Goal: Task Accomplishment & Management: Use online tool/utility

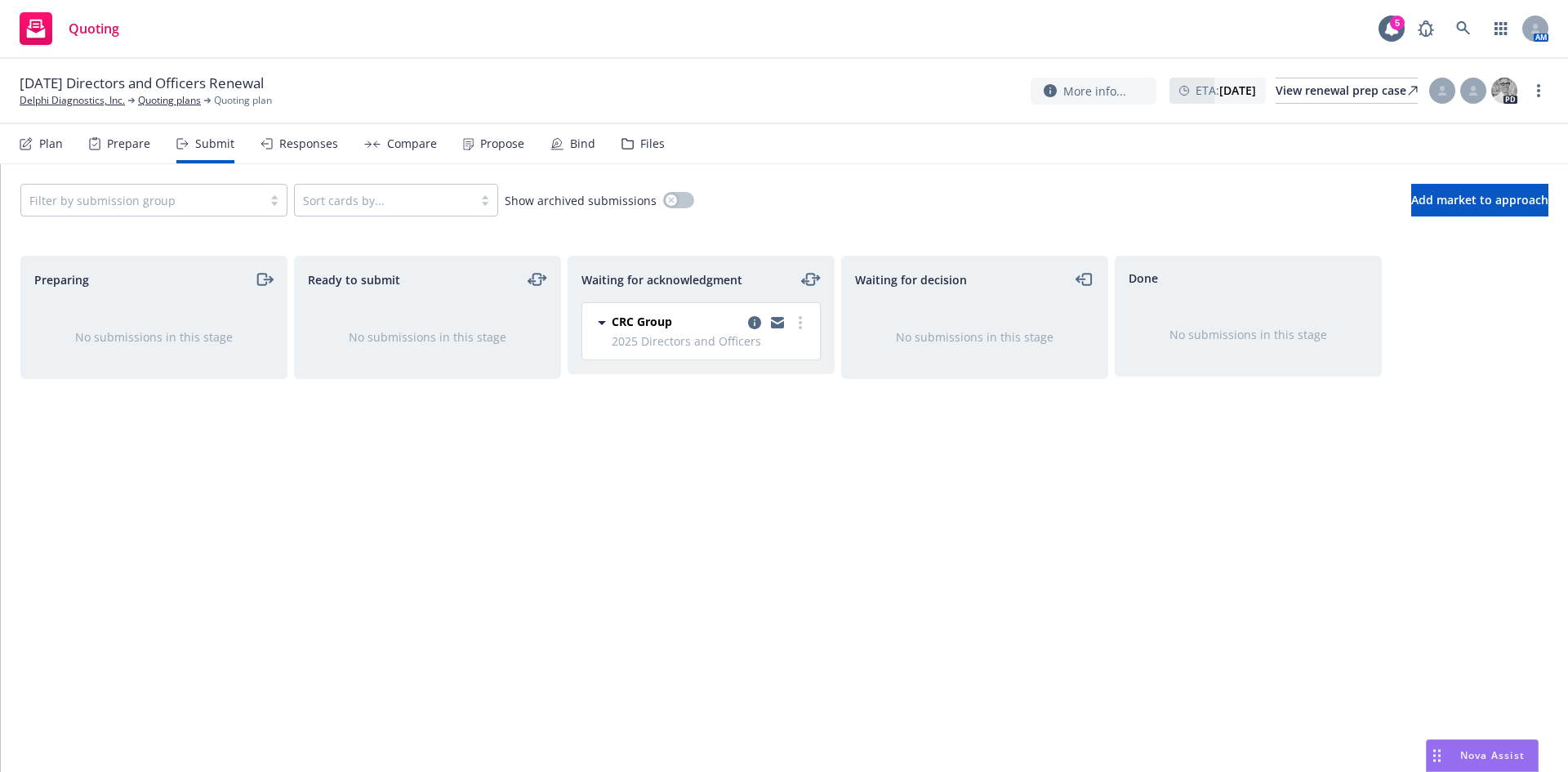
drag, startPoint x: 1445, startPoint y: 35, endPoint x: 1452, endPoint y: 26, distance: 11.4
click at [1446, 31] on div "AM" at bounding box center [1479, 28] width 139 height 32
click at [1452, 26] on link at bounding box center [1463, 28] width 32 height 32
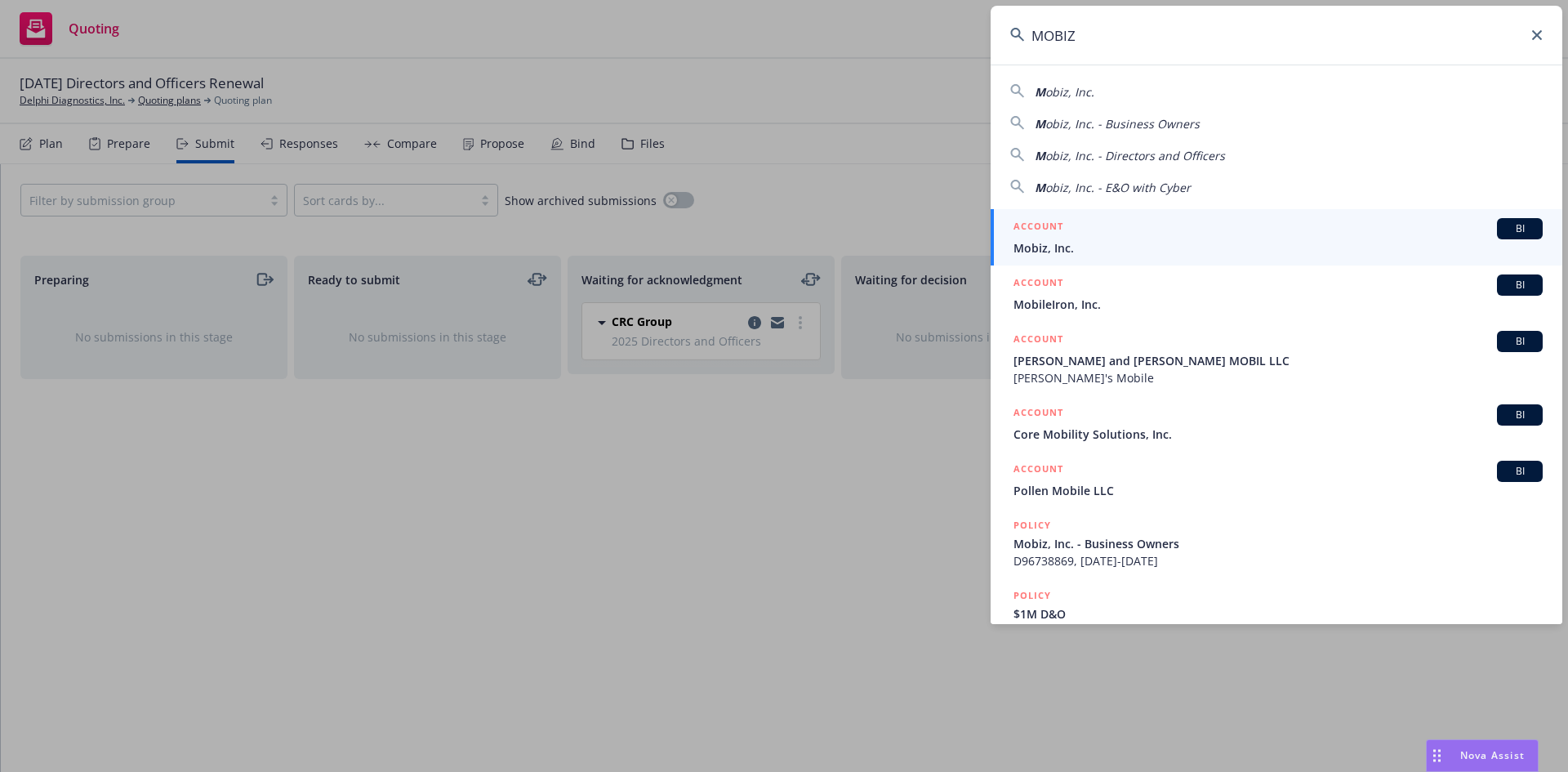
type input "MOBIZ"
click at [1136, 236] on div "ACCOUNT BI" at bounding box center [1278, 229] width 529 height 21
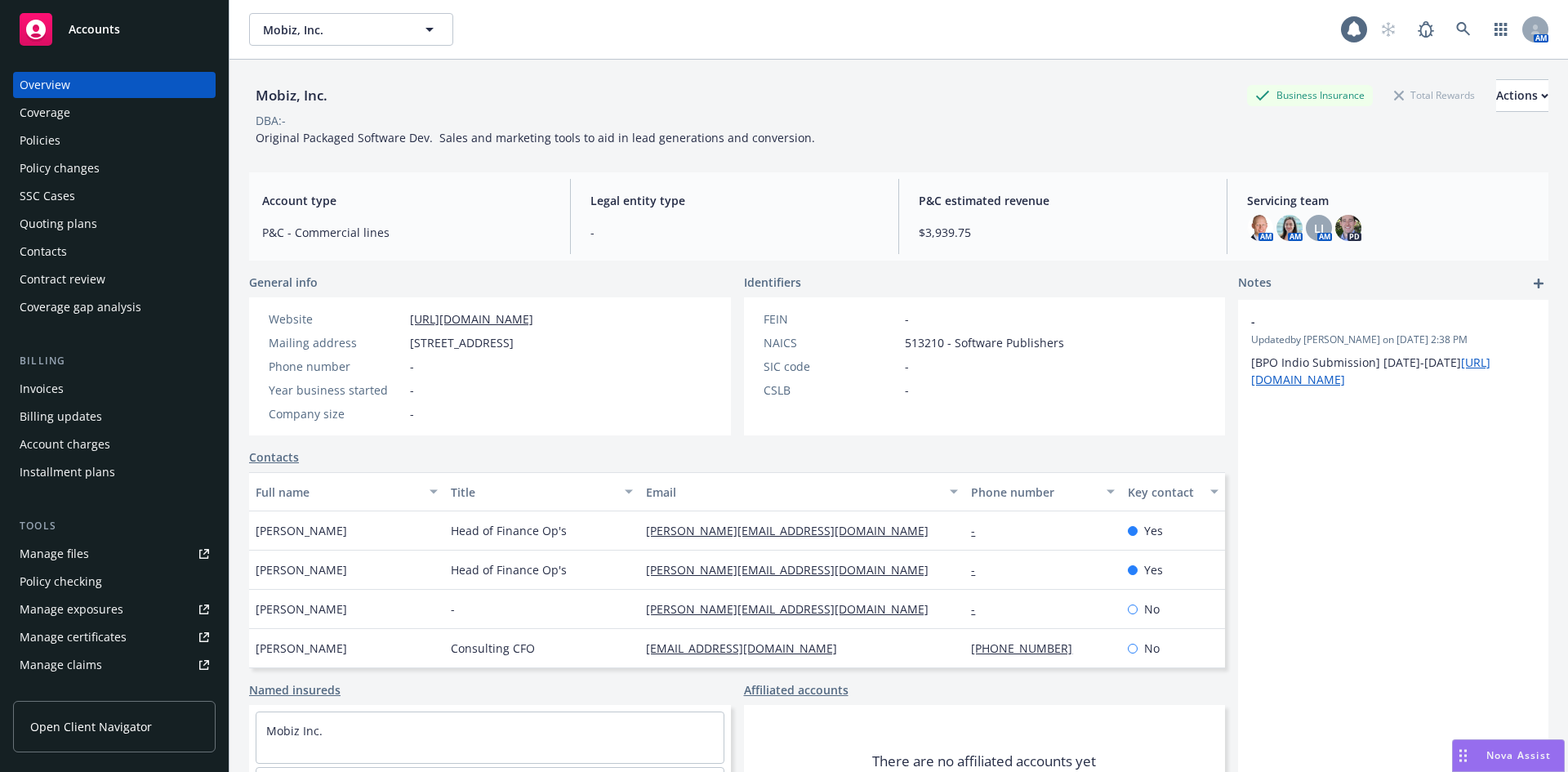
click at [39, 141] on div "Policies" at bounding box center [40, 140] width 41 height 26
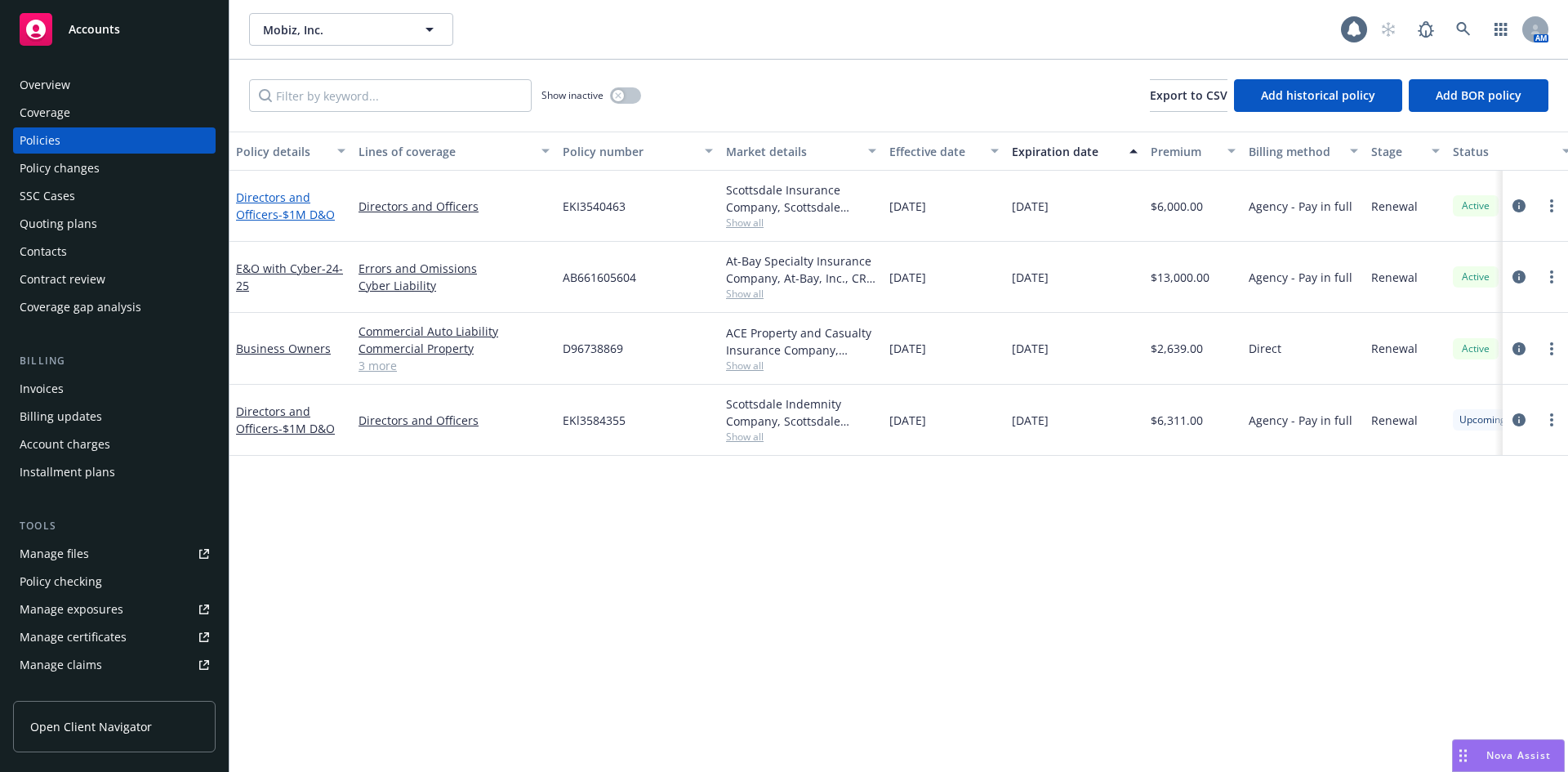
click at [274, 207] on link "Directors and Officers - $1M D&O" at bounding box center [286, 206] width 99 height 32
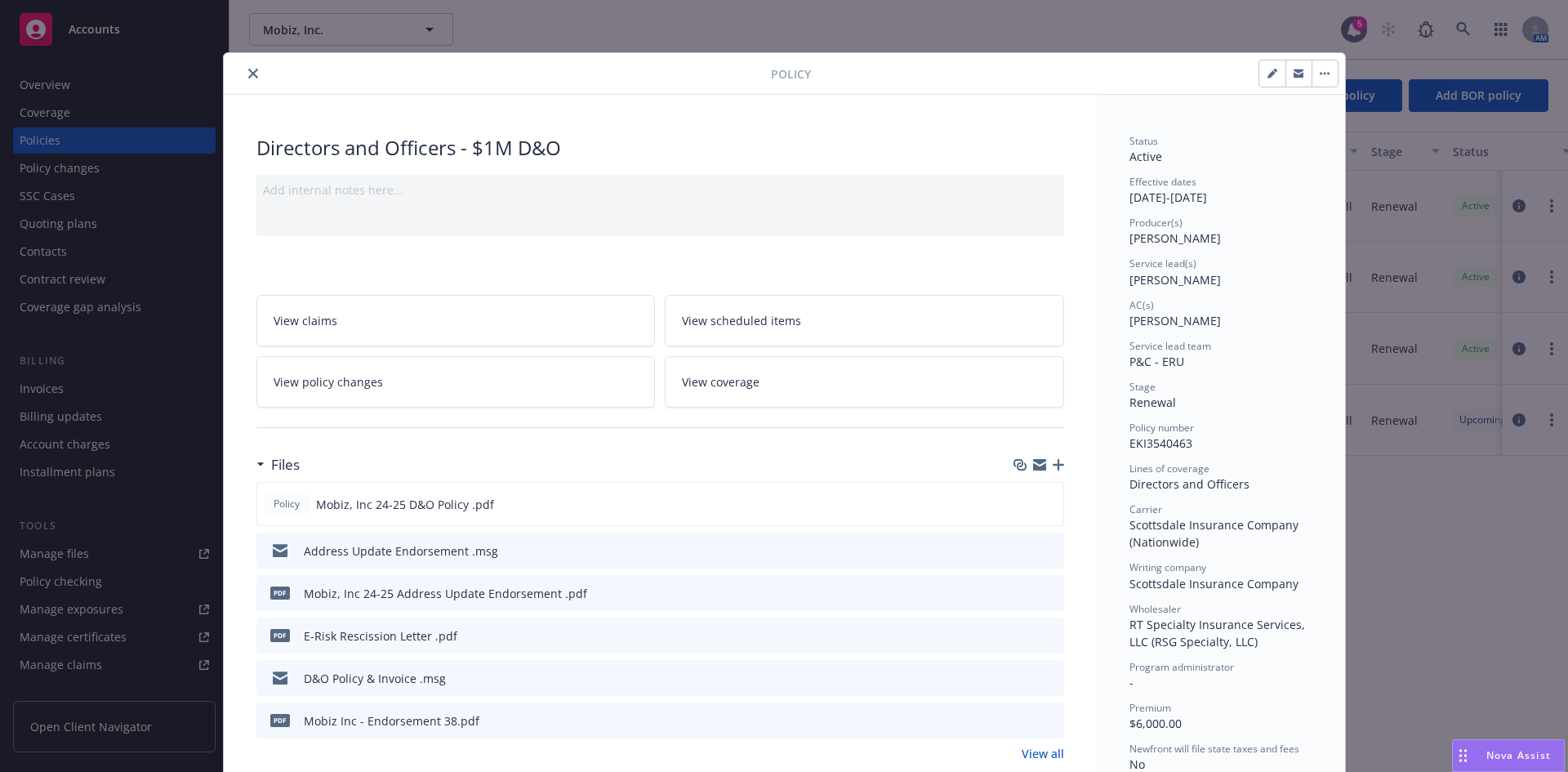
click at [248, 71] on icon "close" at bounding box center [253, 74] width 10 height 10
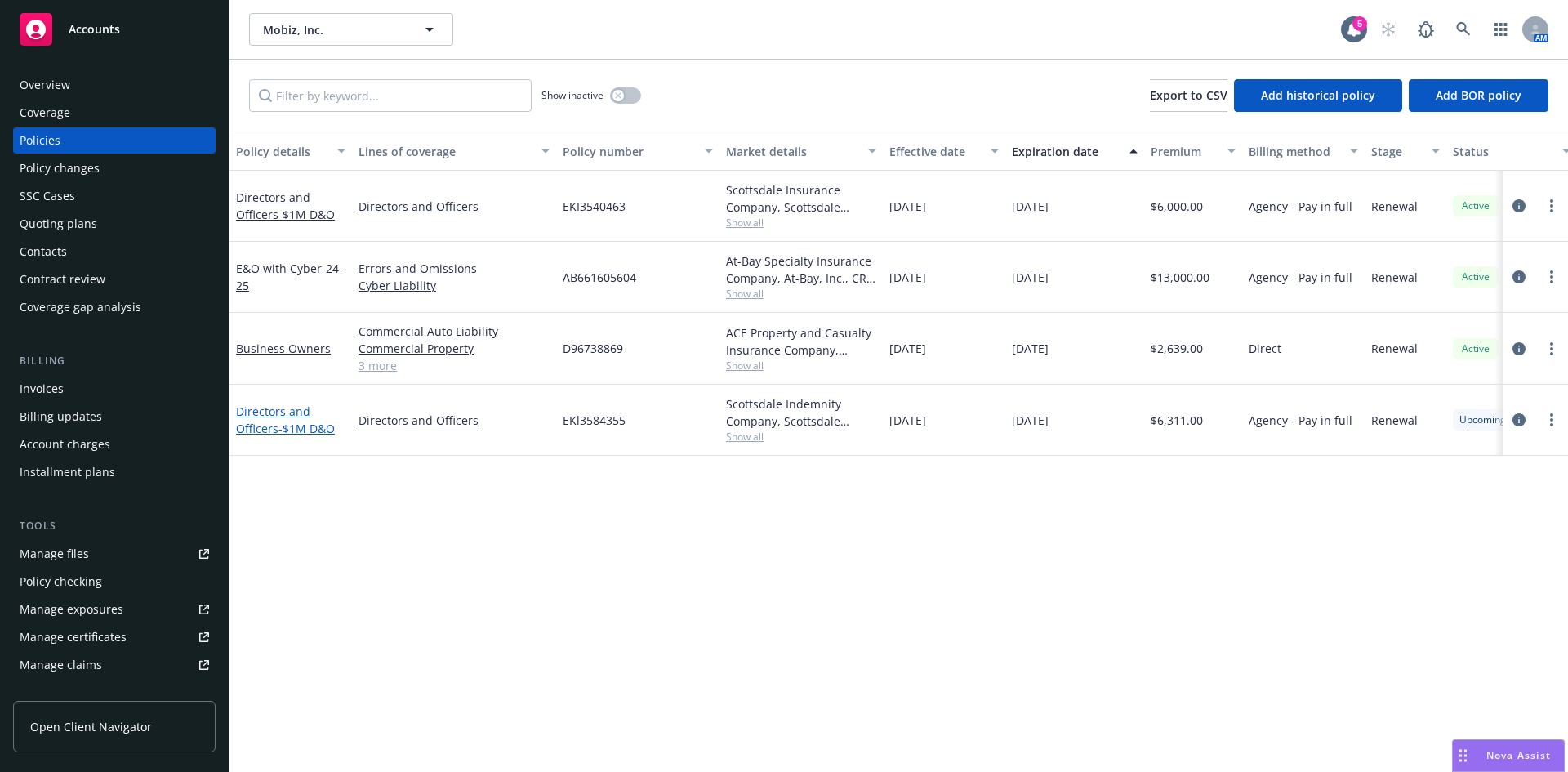
click at [281, 411] on link "Directors and Officers - $1M D&O" at bounding box center [286, 420] width 99 height 32
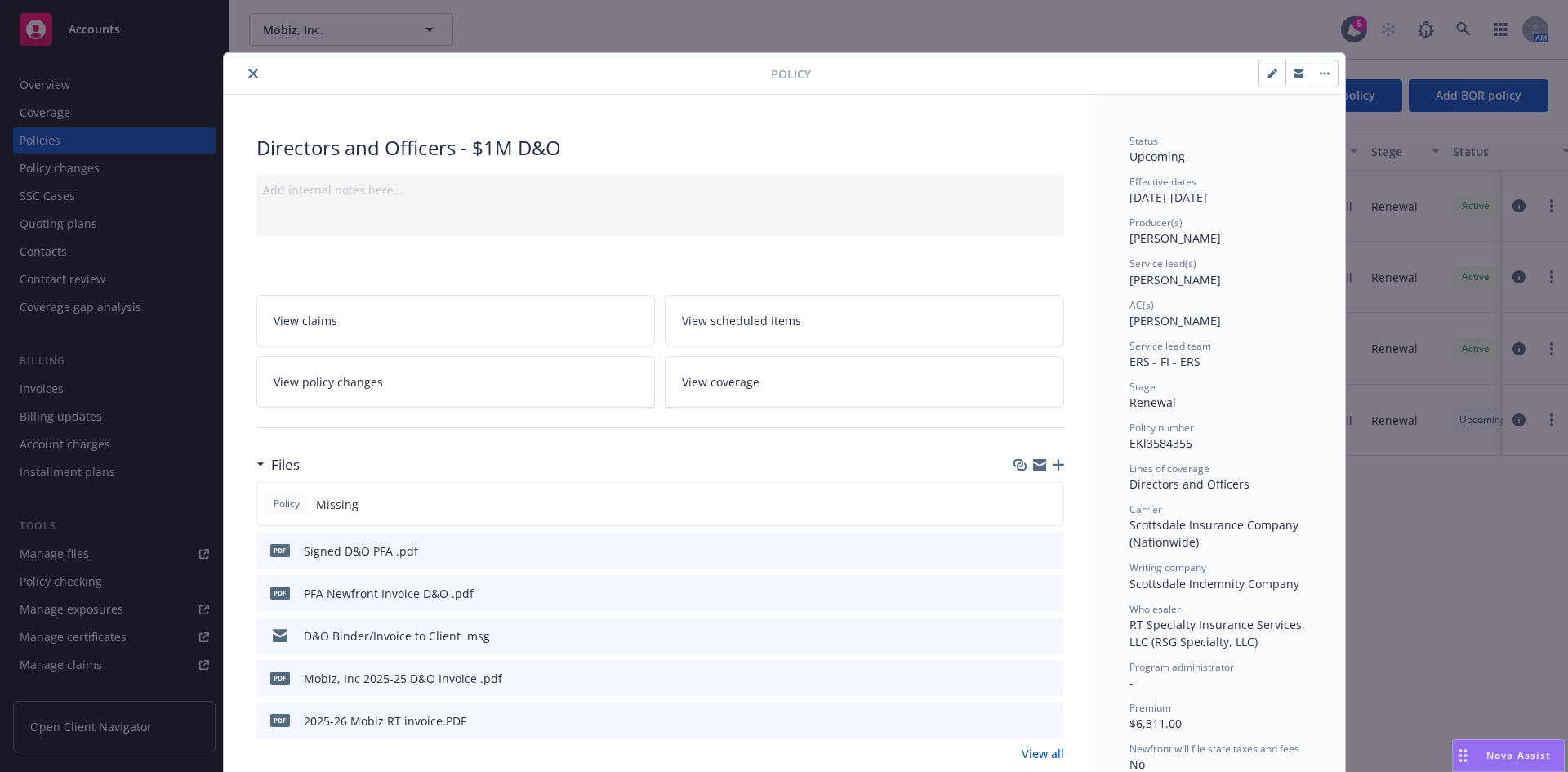
click at [248, 77] on icon "close" at bounding box center [253, 74] width 10 height 10
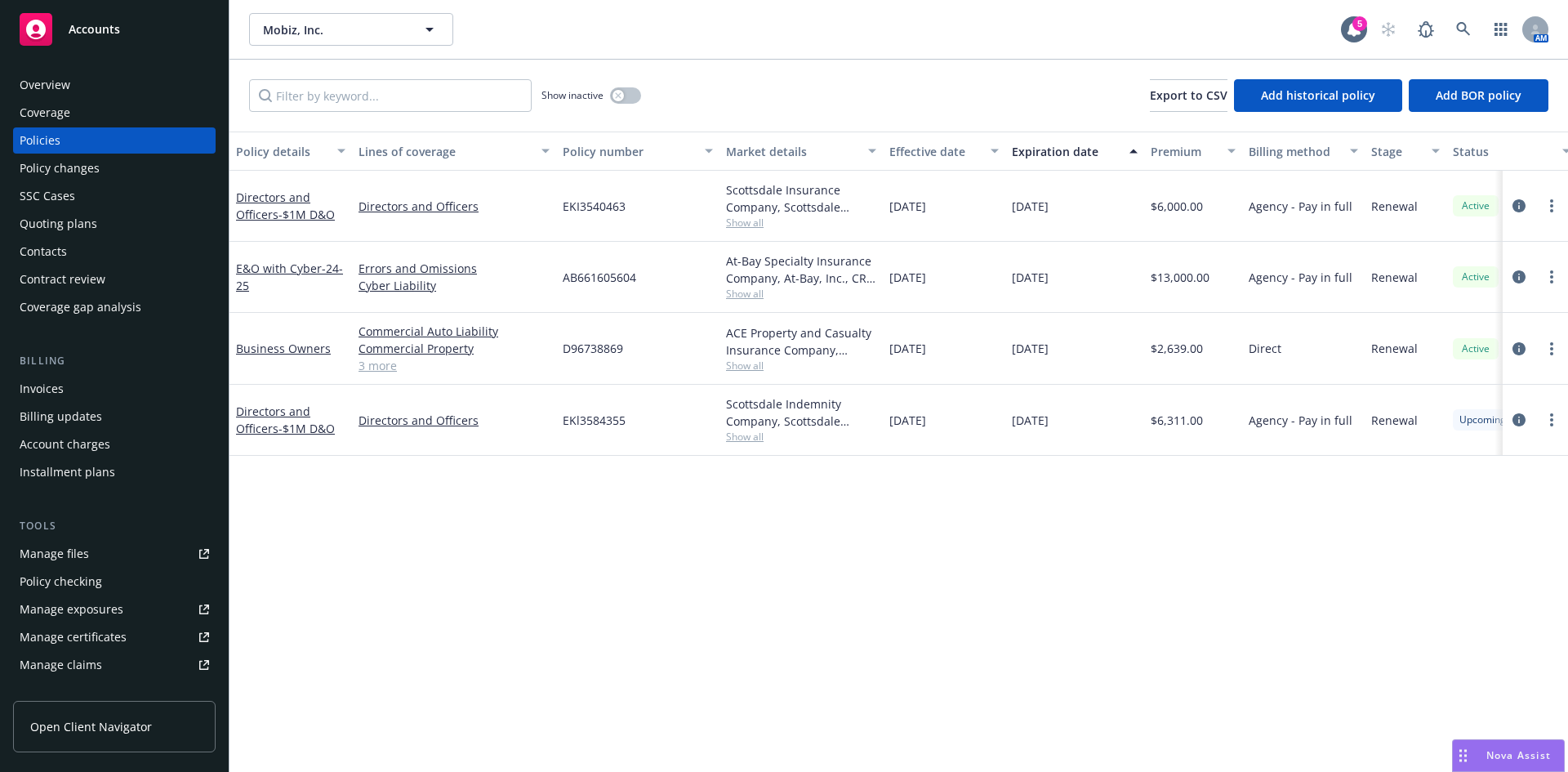
click at [575, 633] on div "Policy details Lines of coverage Policy number Market details Effective date Ex…" at bounding box center [898, 452] width 1339 height 641
click at [1457, 26] on icon at bounding box center [1463, 29] width 14 height 14
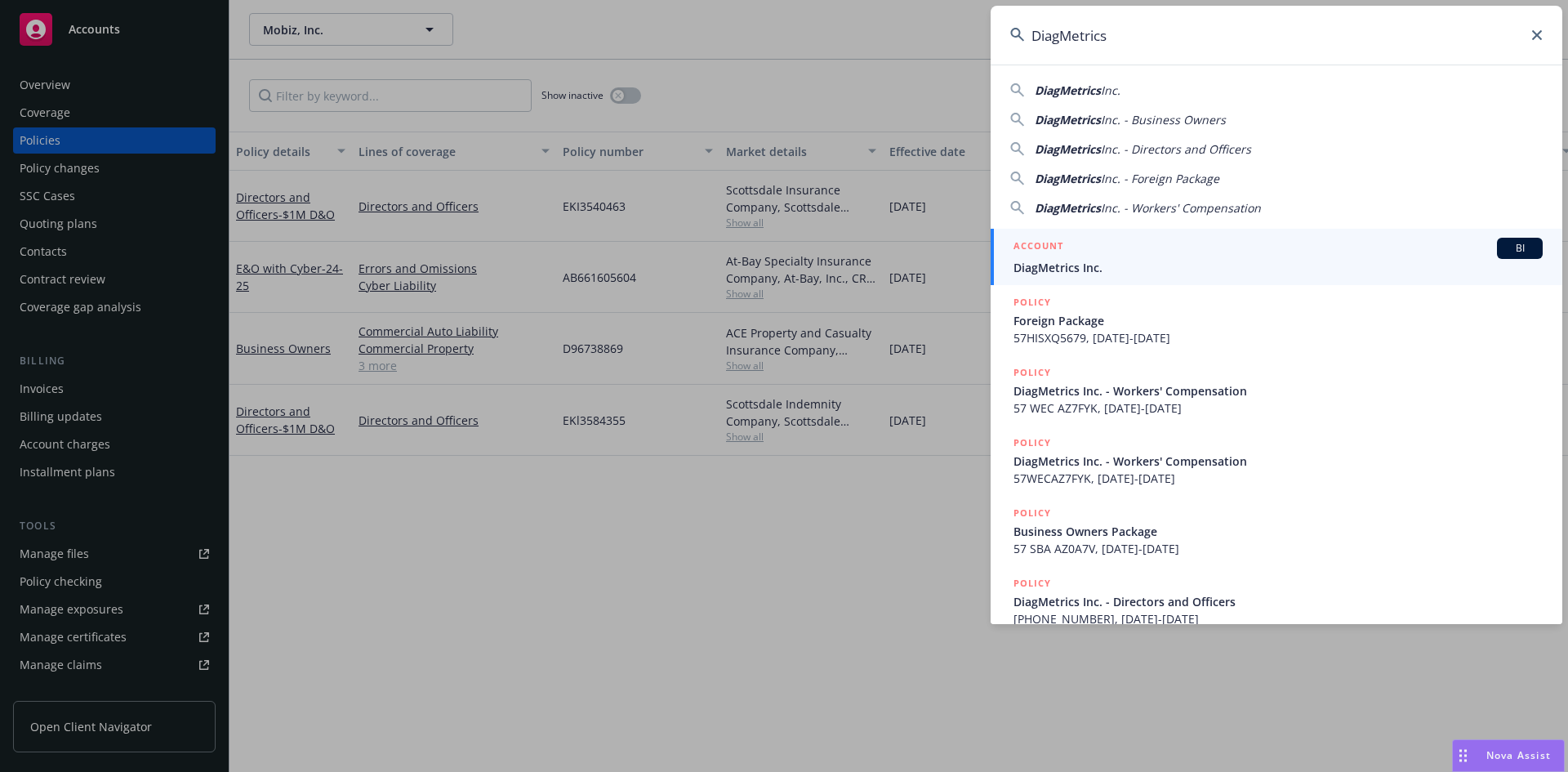
type input "DiagMetrics"
click at [1090, 259] on span "DiagMetrics Inc." at bounding box center [1278, 268] width 529 height 17
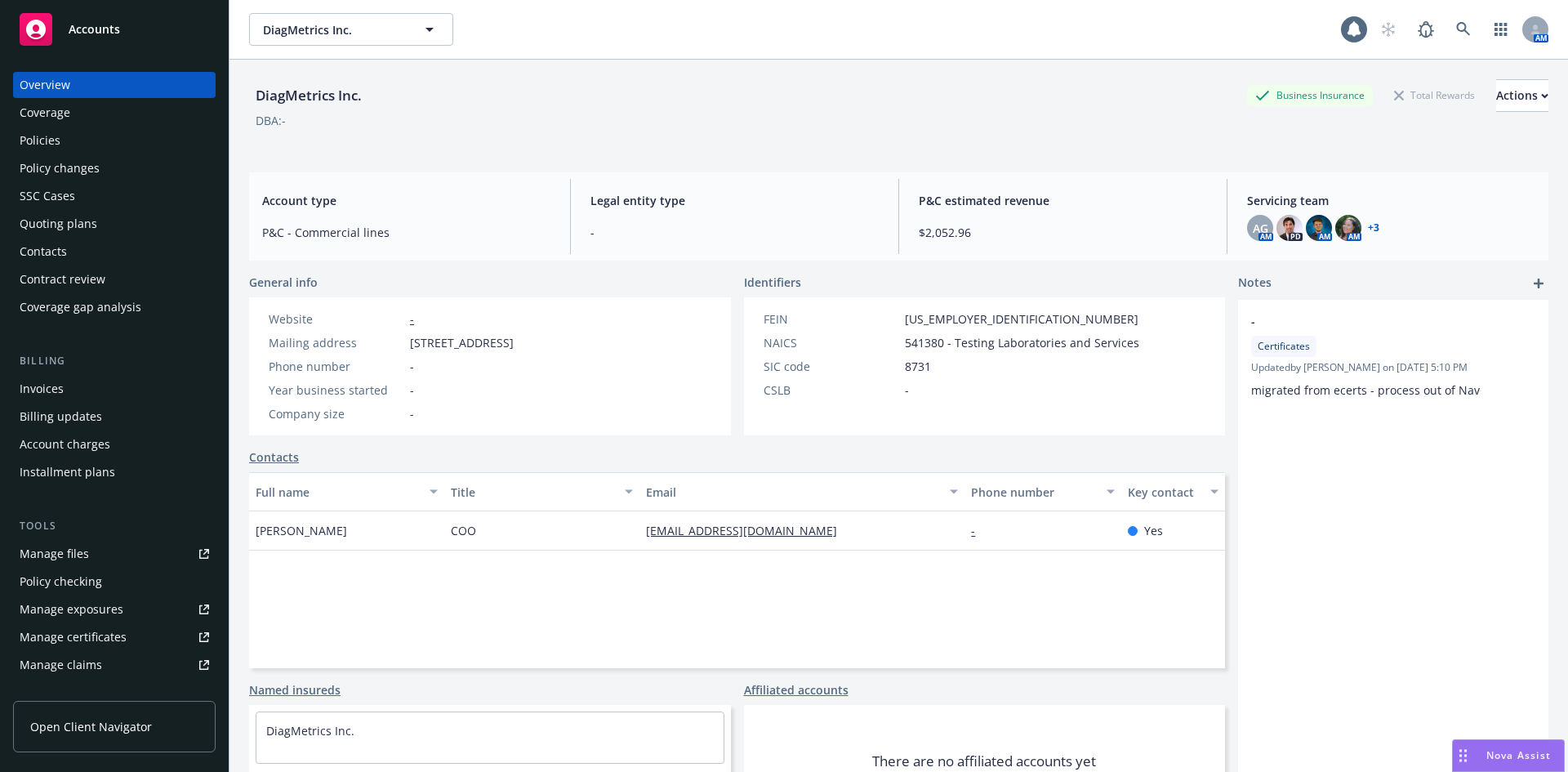
click at [52, 393] on div "Invoices" at bounding box center [42, 389] width 44 height 26
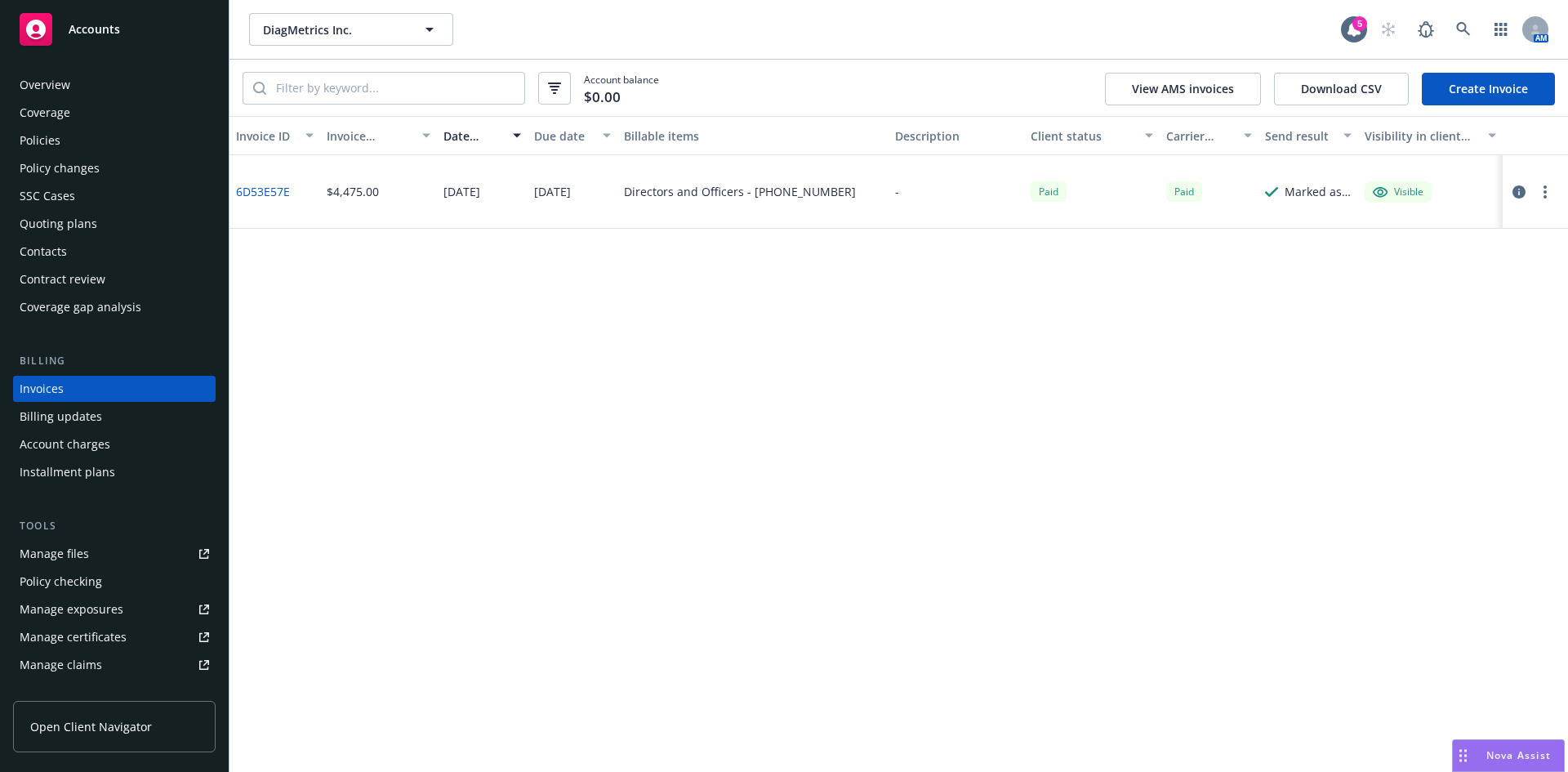
click at [1483, 90] on link "Create Invoice" at bounding box center [1488, 89] width 133 height 32
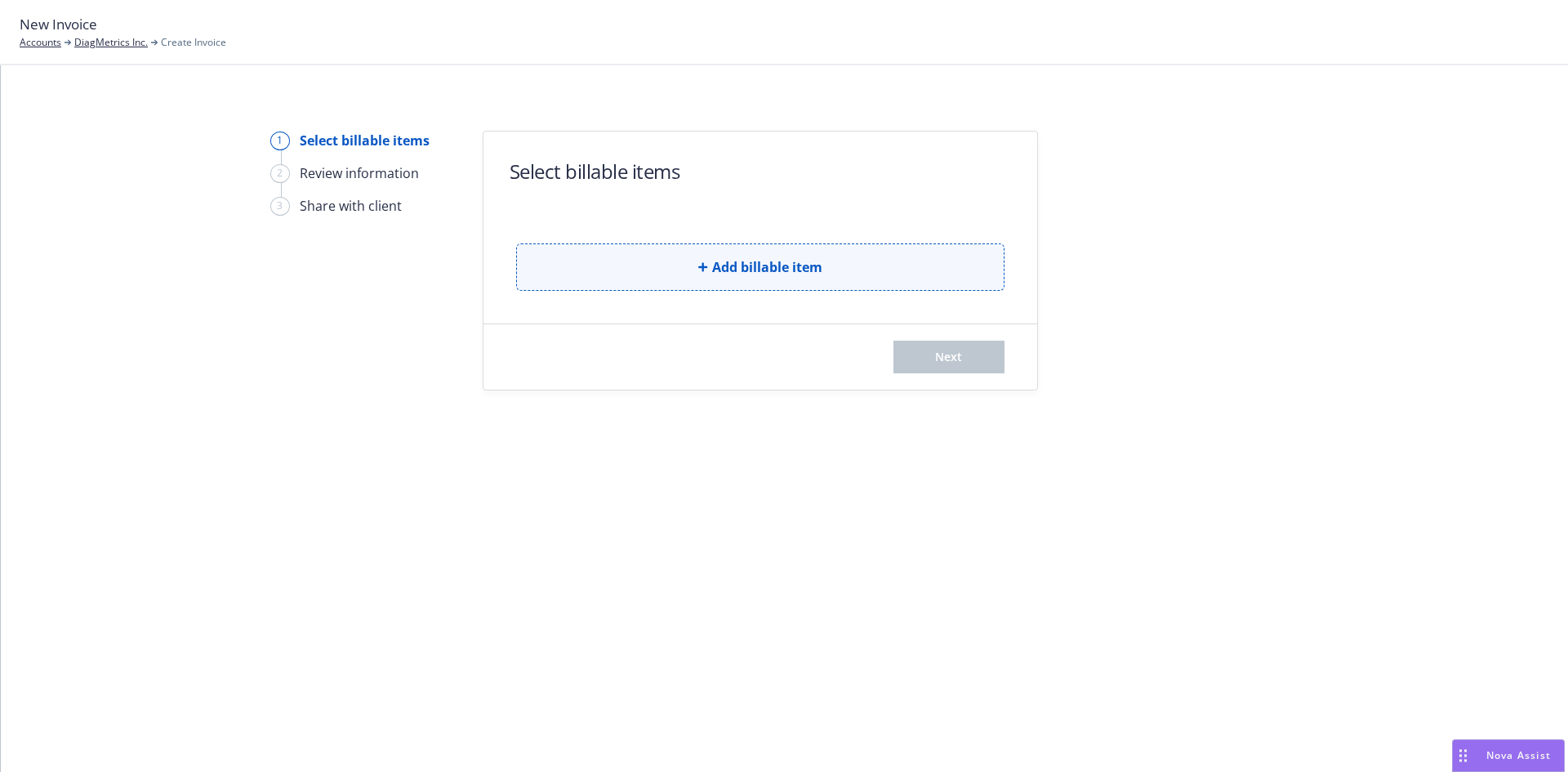
click at [721, 273] on span "Add billable item" at bounding box center [767, 267] width 110 height 20
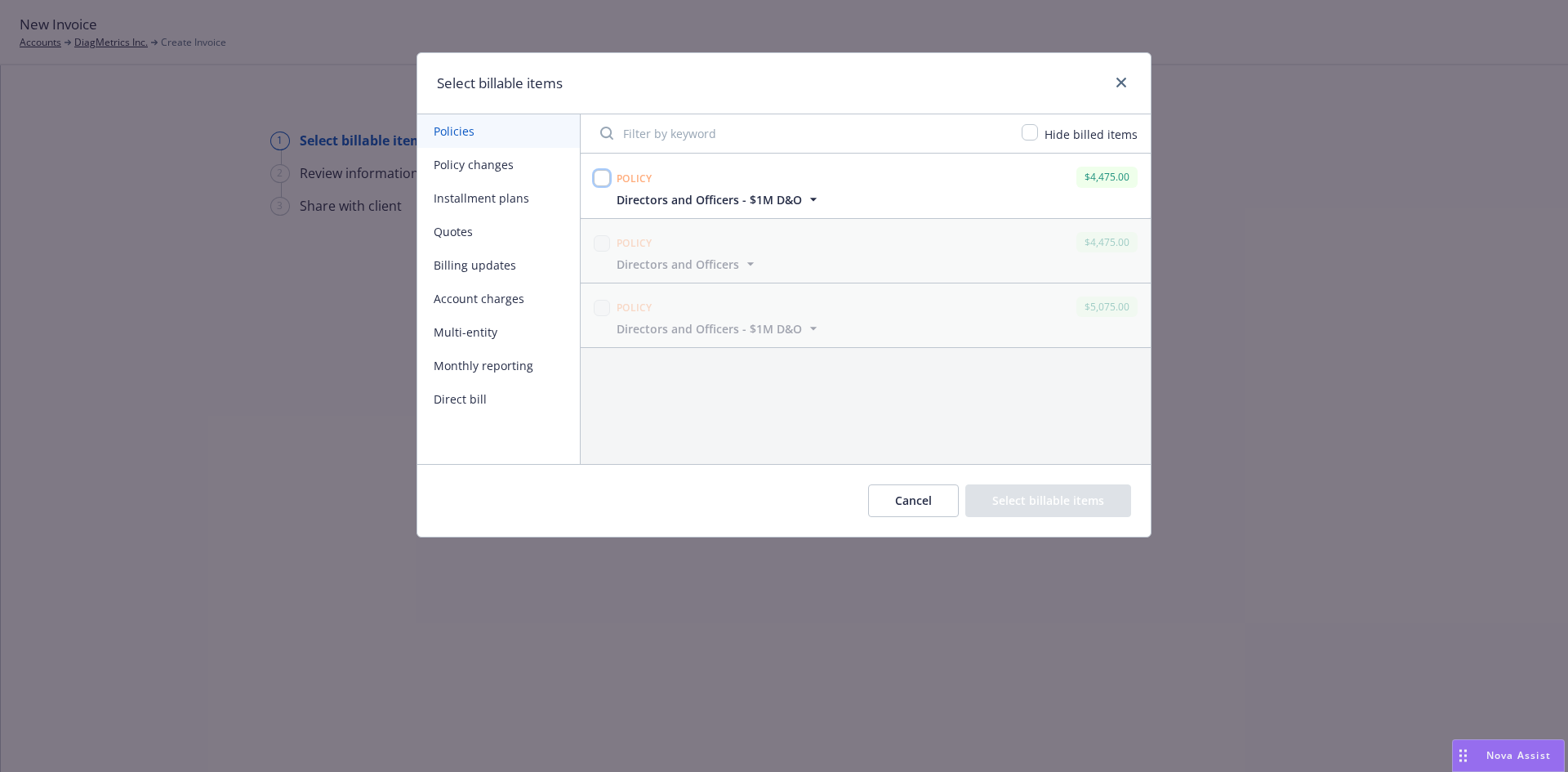
click at [604, 179] on input "checkbox" at bounding box center [602, 178] width 16 height 16
checkbox input "true"
click at [1047, 489] on button "Select billable items" at bounding box center [1048, 501] width 166 height 32
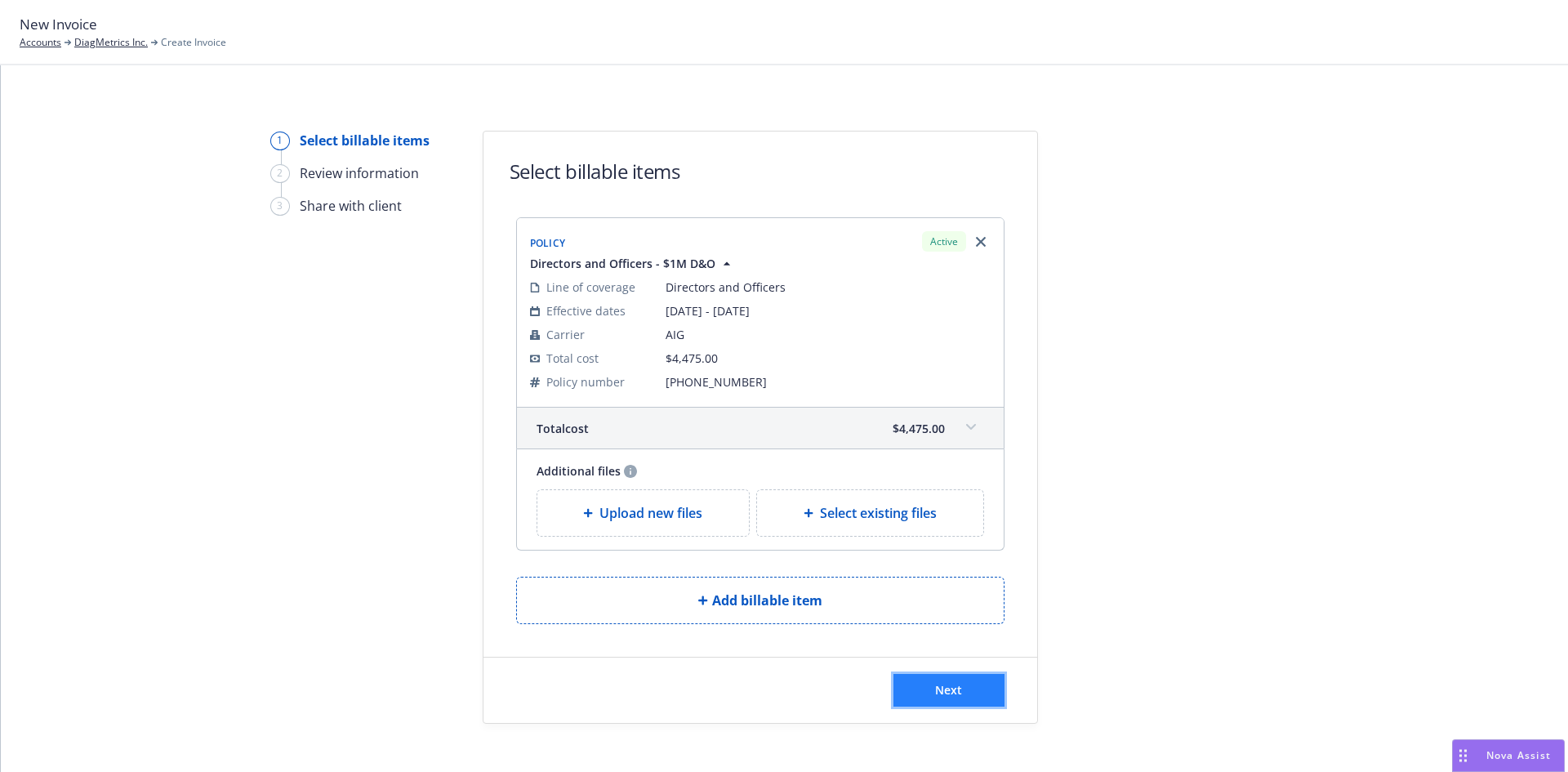
click at [944, 692] on span "Next" at bounding box center [949, 690] width 27 height 15
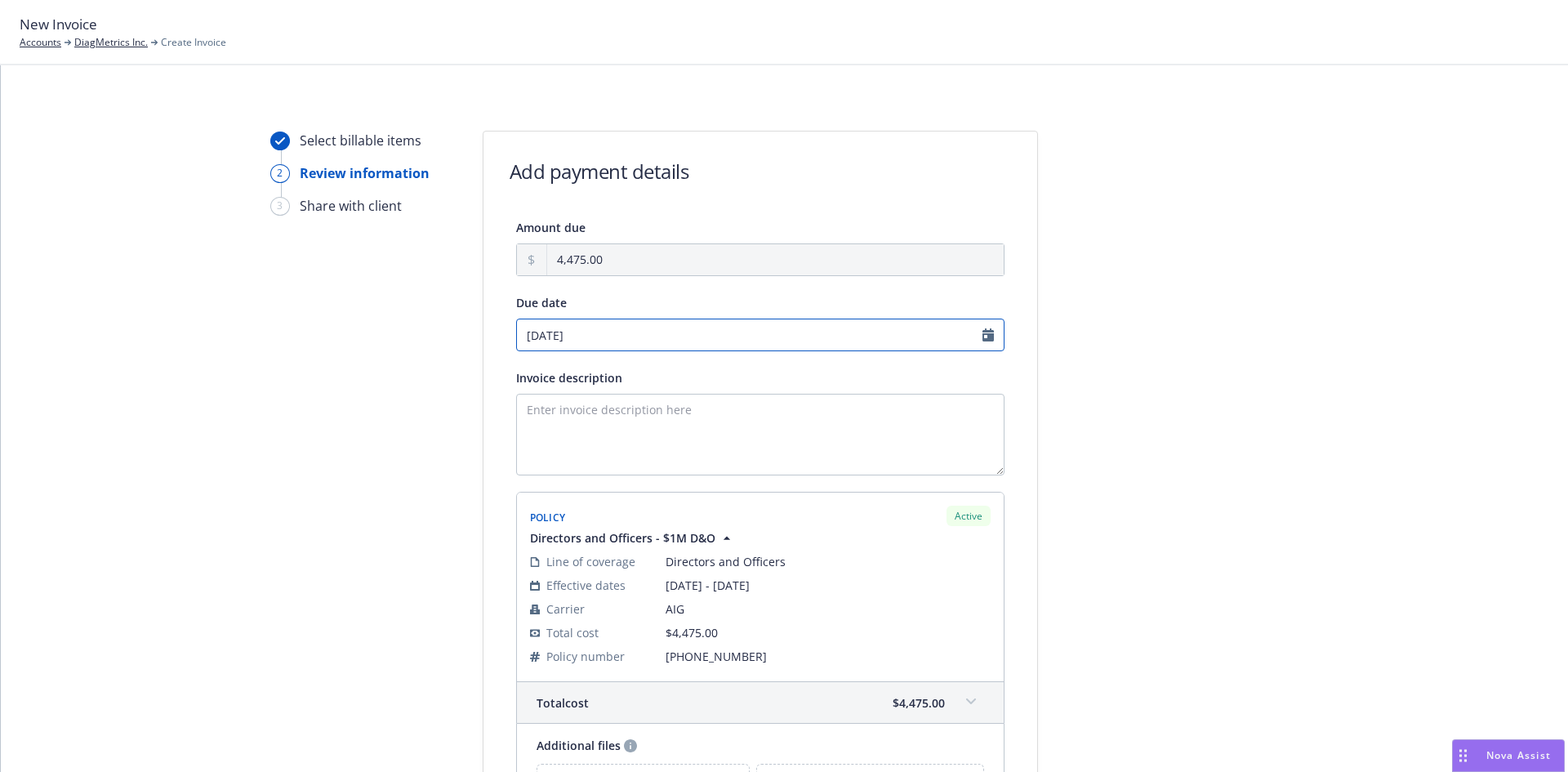
click at [623, 336] on input "09/12/2025" at bounding box center [760, 335] width 489 height 32
select select "September"
select select "2025"
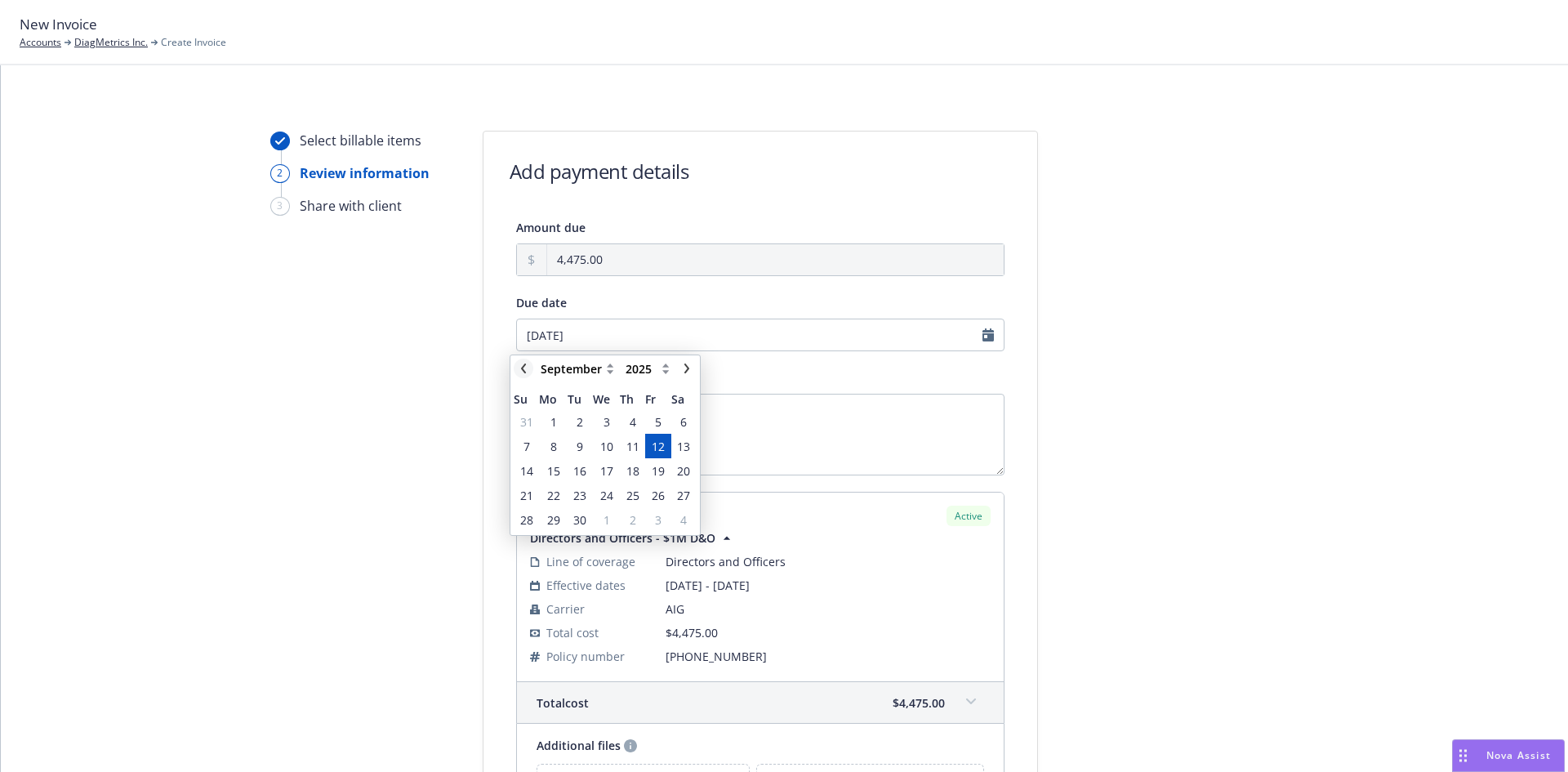
click at [521, 366] on icon "chevronLeft" at bounding box center [524, 369] width 10 height 10
select select "August"
click at [578, 369] on select "January February March April May June July August September October November De…" at bounding box center [578, 368] width 82 height 20
click at [654, 517] on span "29" at bounding box center [658, 520] width 13 height 17
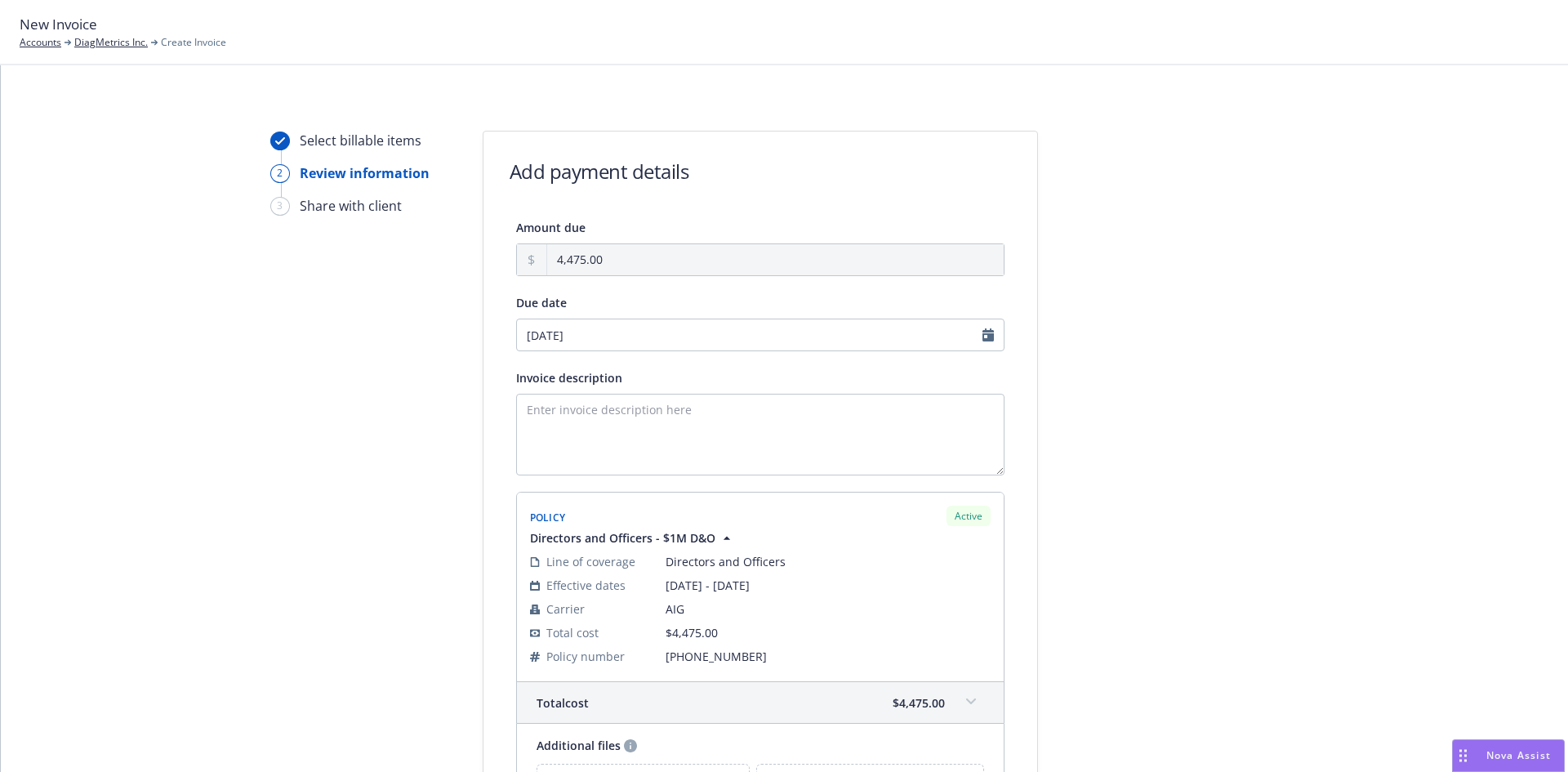
type input "[DATE]"
click at [591, 432] on textarea "Invoice description" at bounding box center [760, 434] width 489 height 82
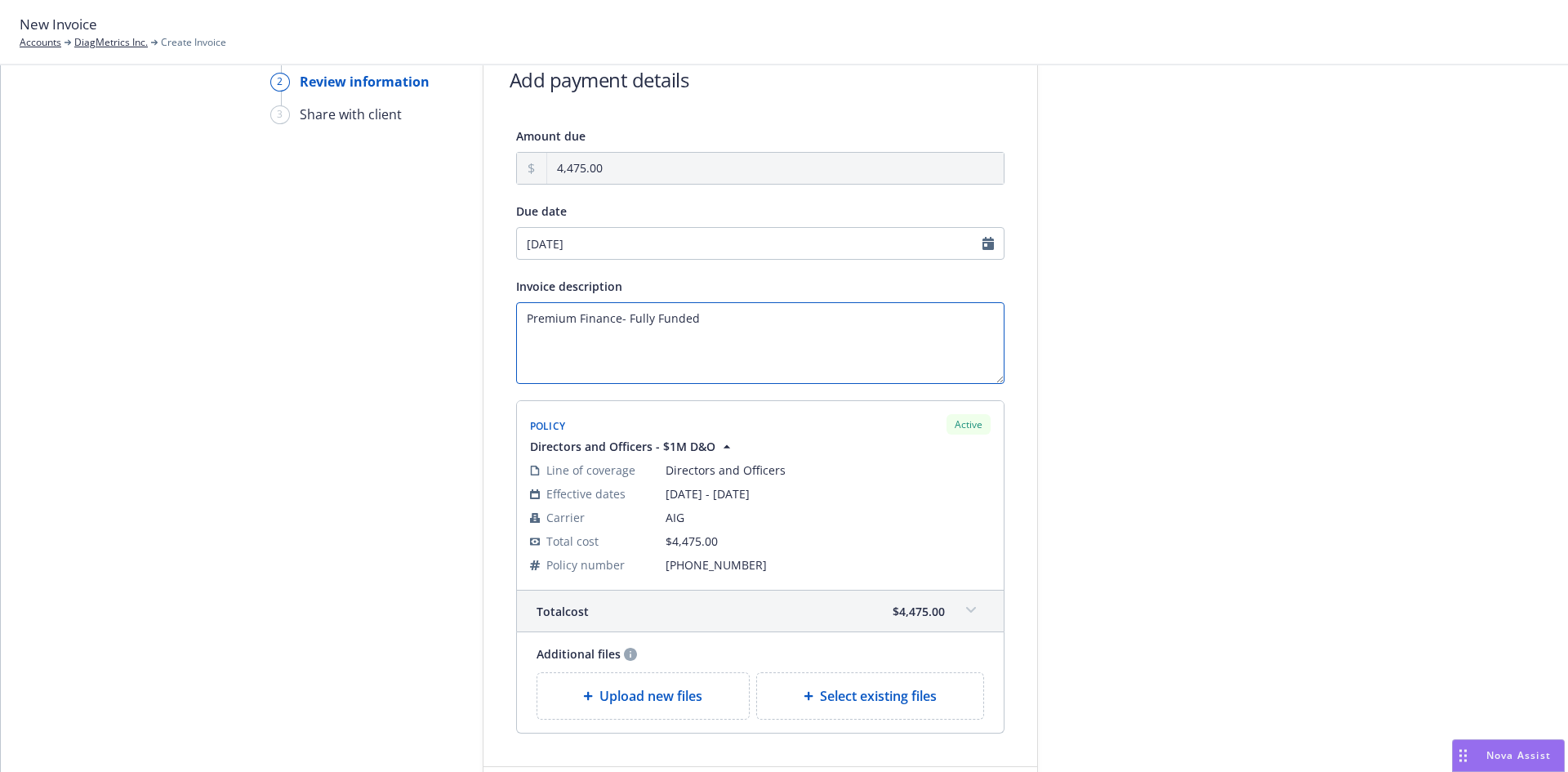
scroll to position [219, 0]
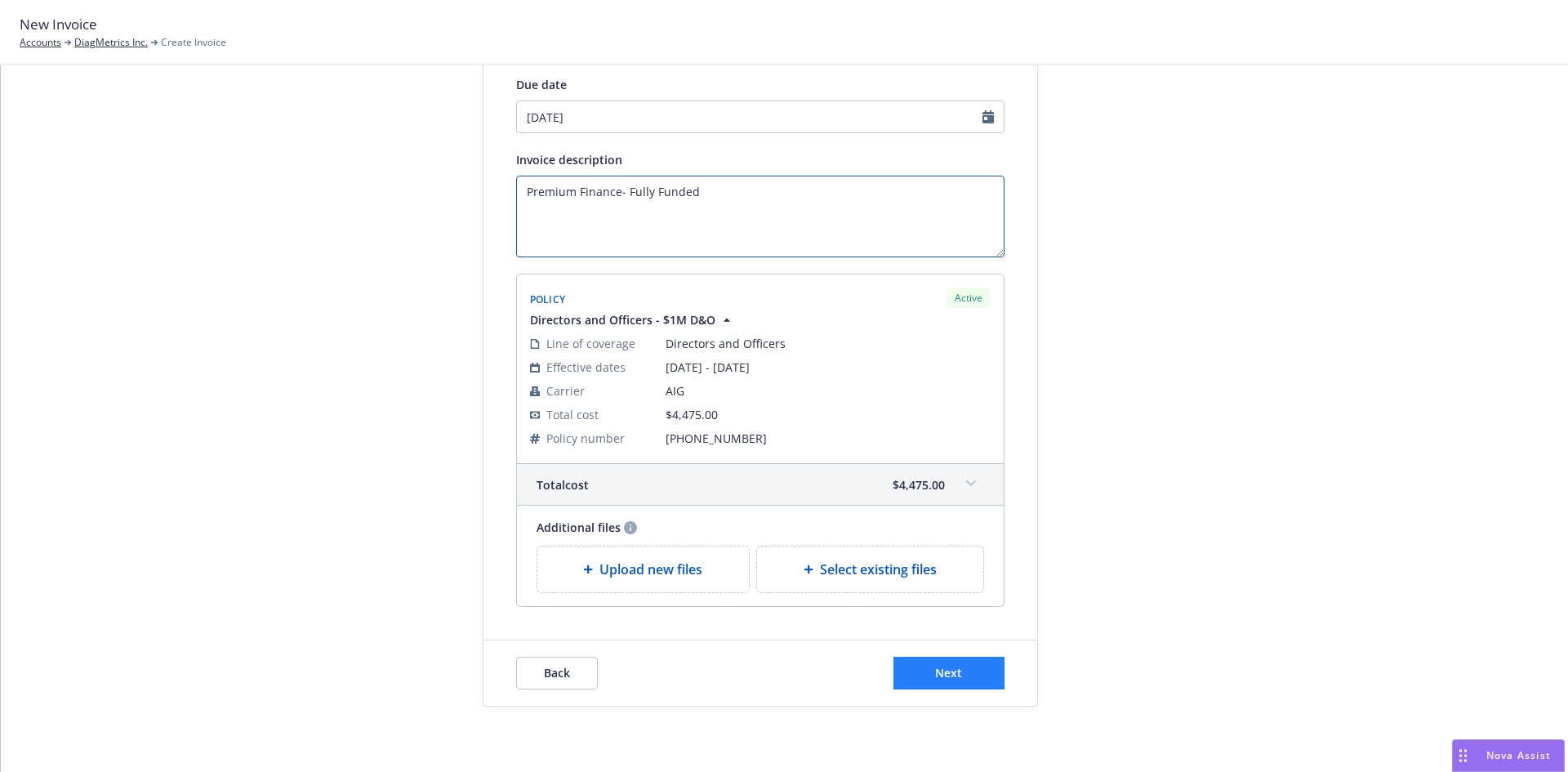
type textarea "Premium Finance- Fully Funded"
click at [963, 678] on button "Next" at bounding box center [949, 673] width 111 height 32
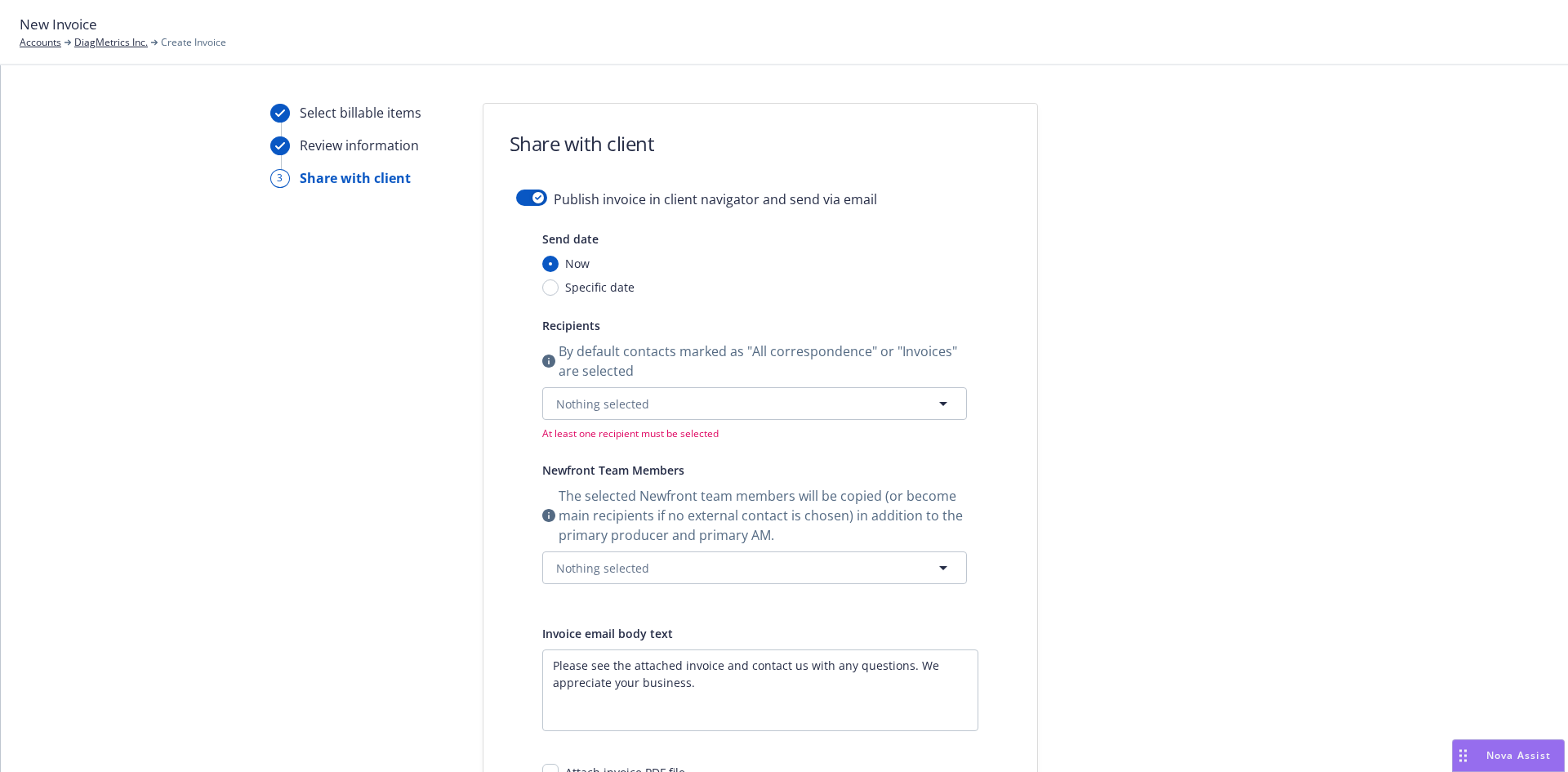
scroll to position [0, 0]
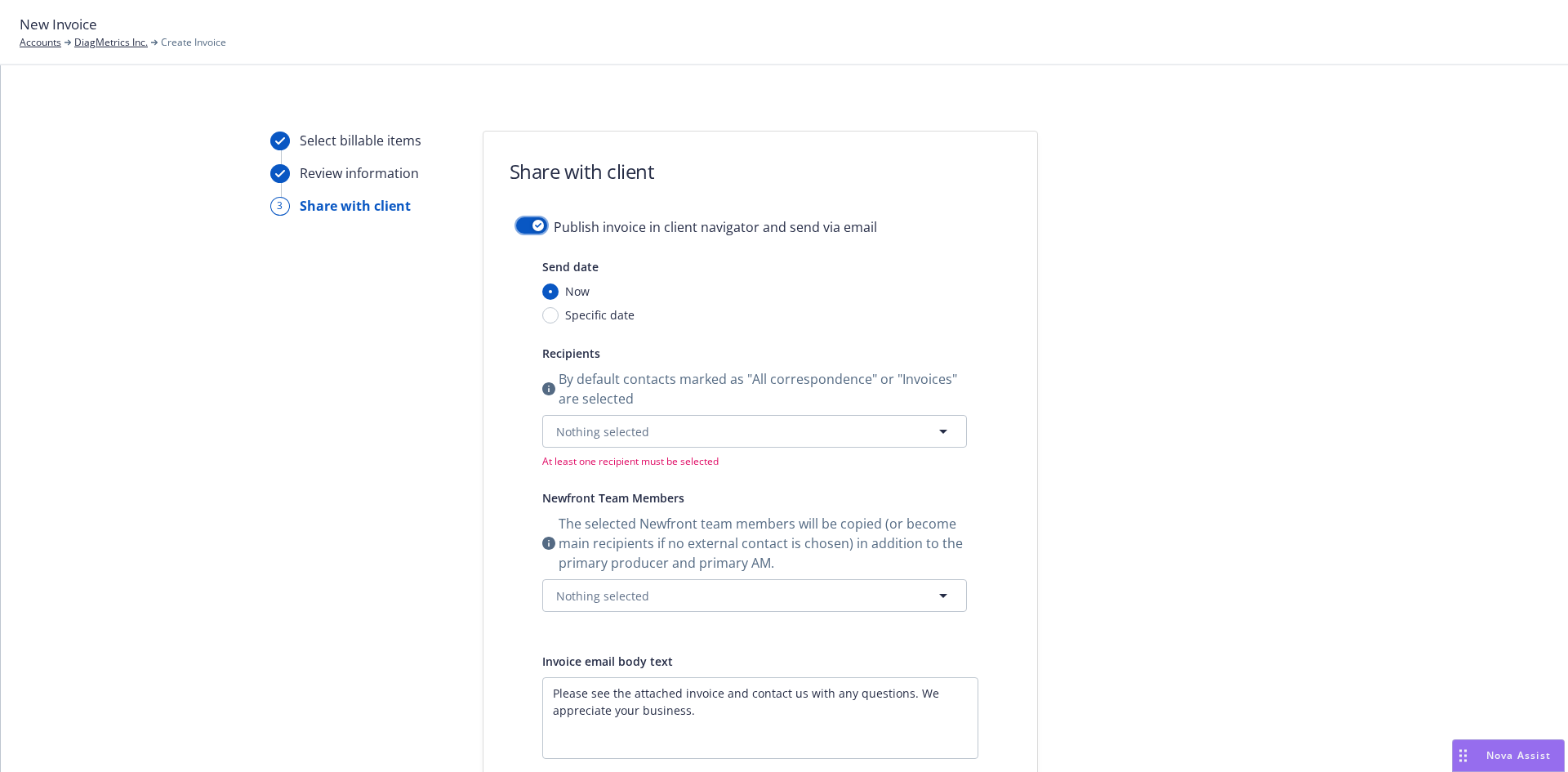
click at [533, 226] on div "button" at bounding box center [538, 225] width 11 height 11
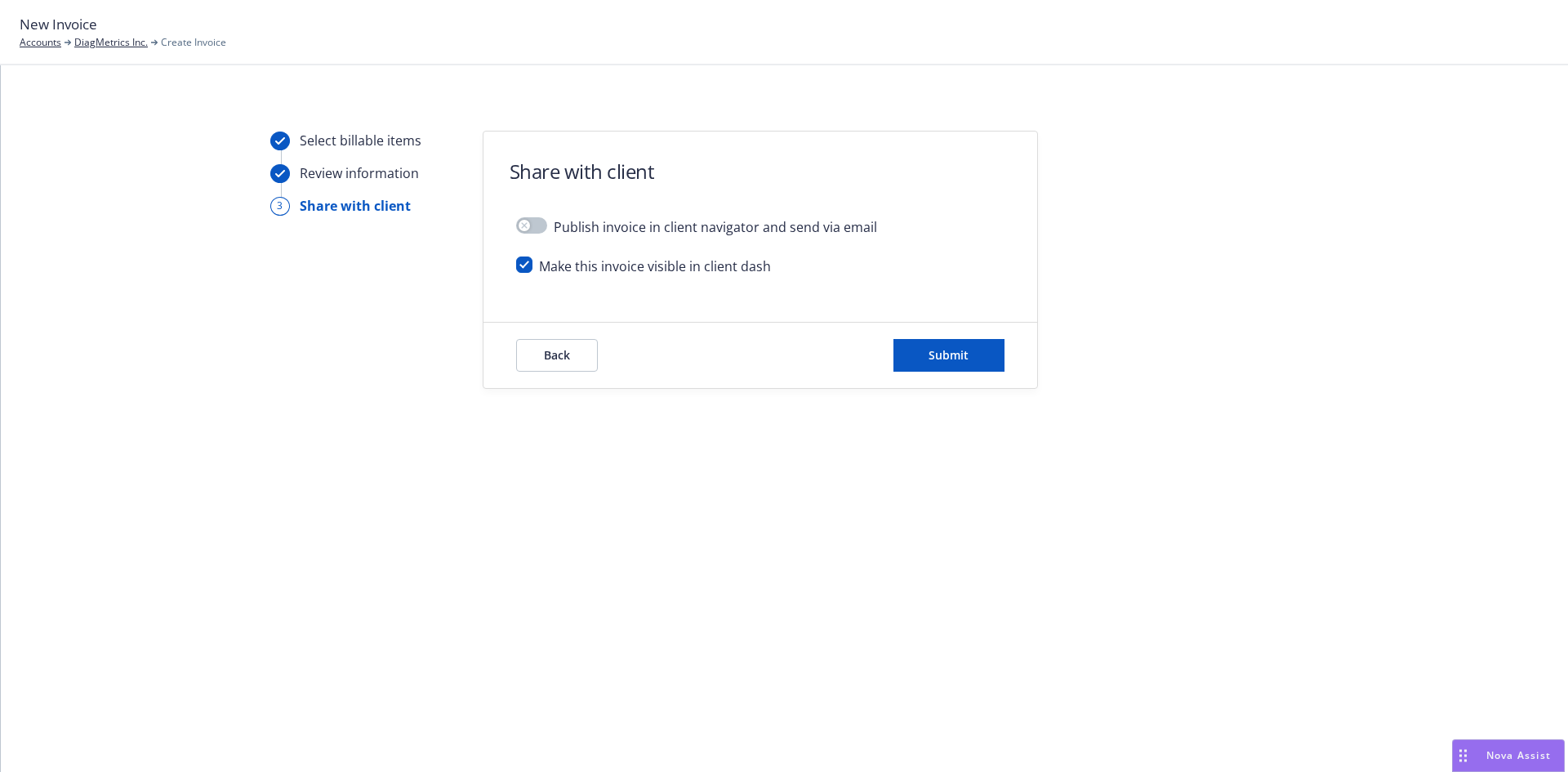
click at [880, 343] on div "Back Submit" at bounding box center [760, 355] width 489 height 32
click at [914, 345] on button "Submit" at bounding box center [949, 355] width 111 height 32
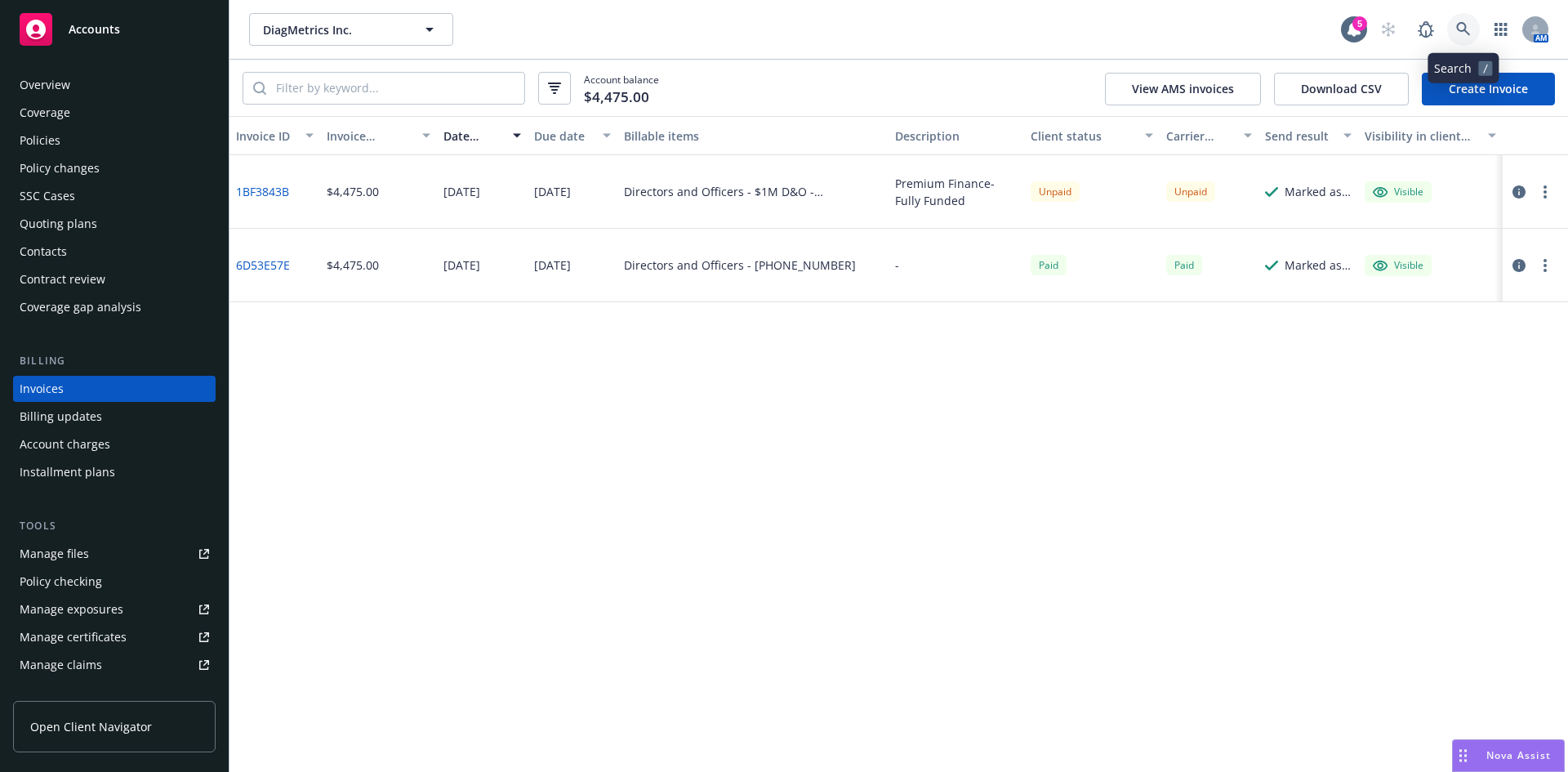
click at [1469, 27] on icon at bounding box center [1463, 29] width 14 height 14
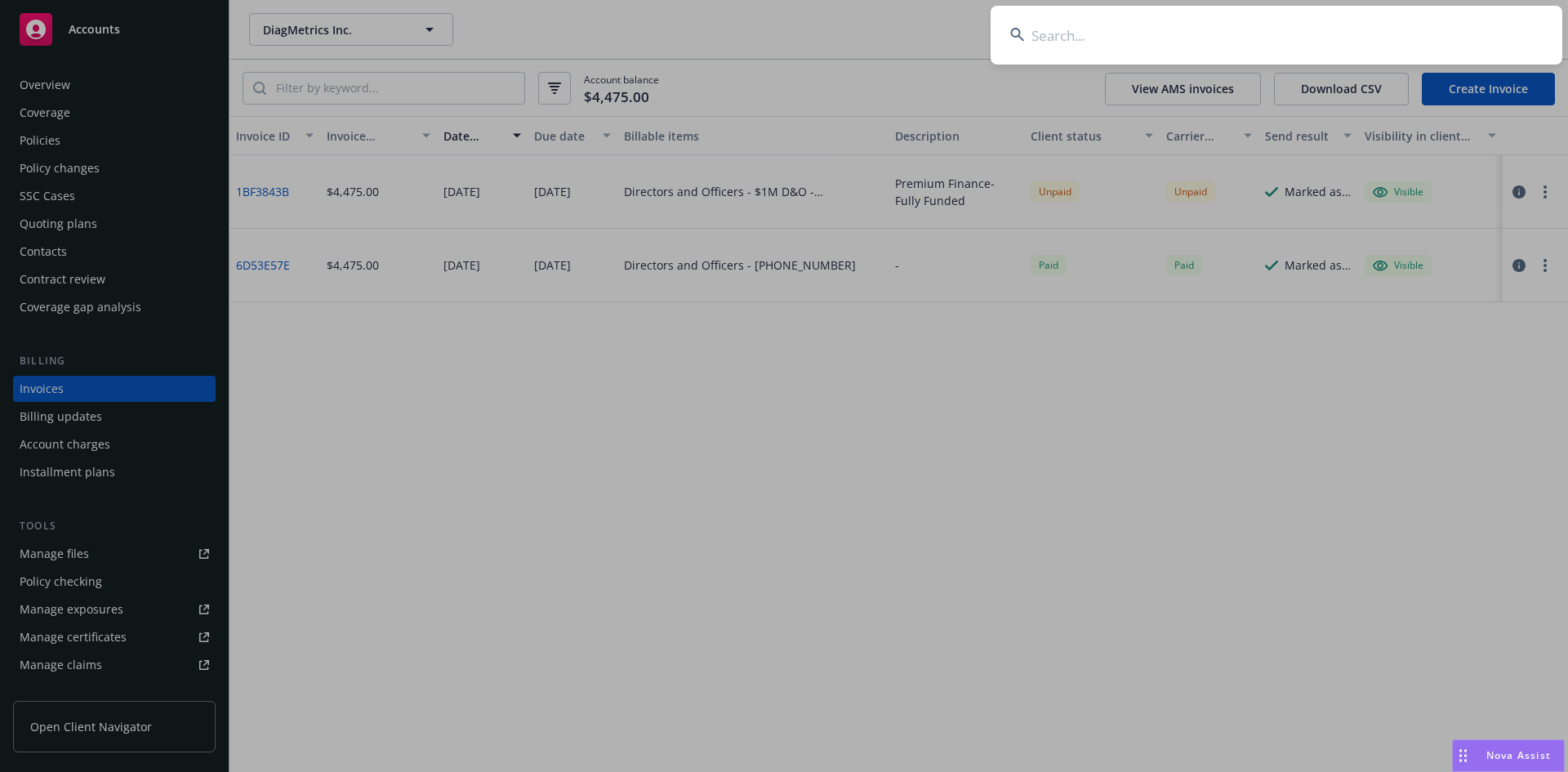
click at [1206, 55] on input at bounding box center [1276, 35] width 572 height 59
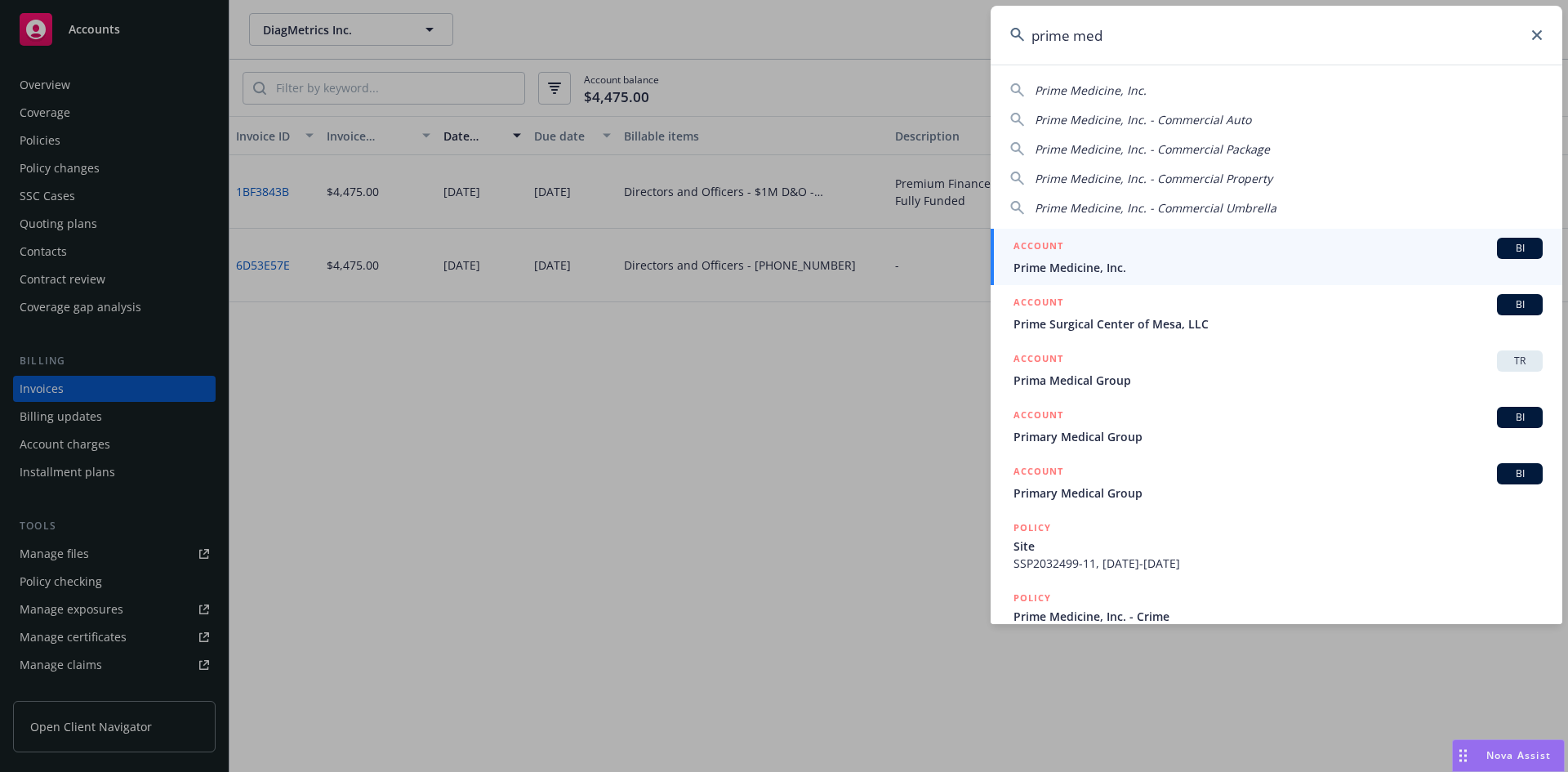
type input "prime med"
click at [1147, 248] on div "ACCOUNT BI" at bounding box center [1278, 248] width 529 height 21
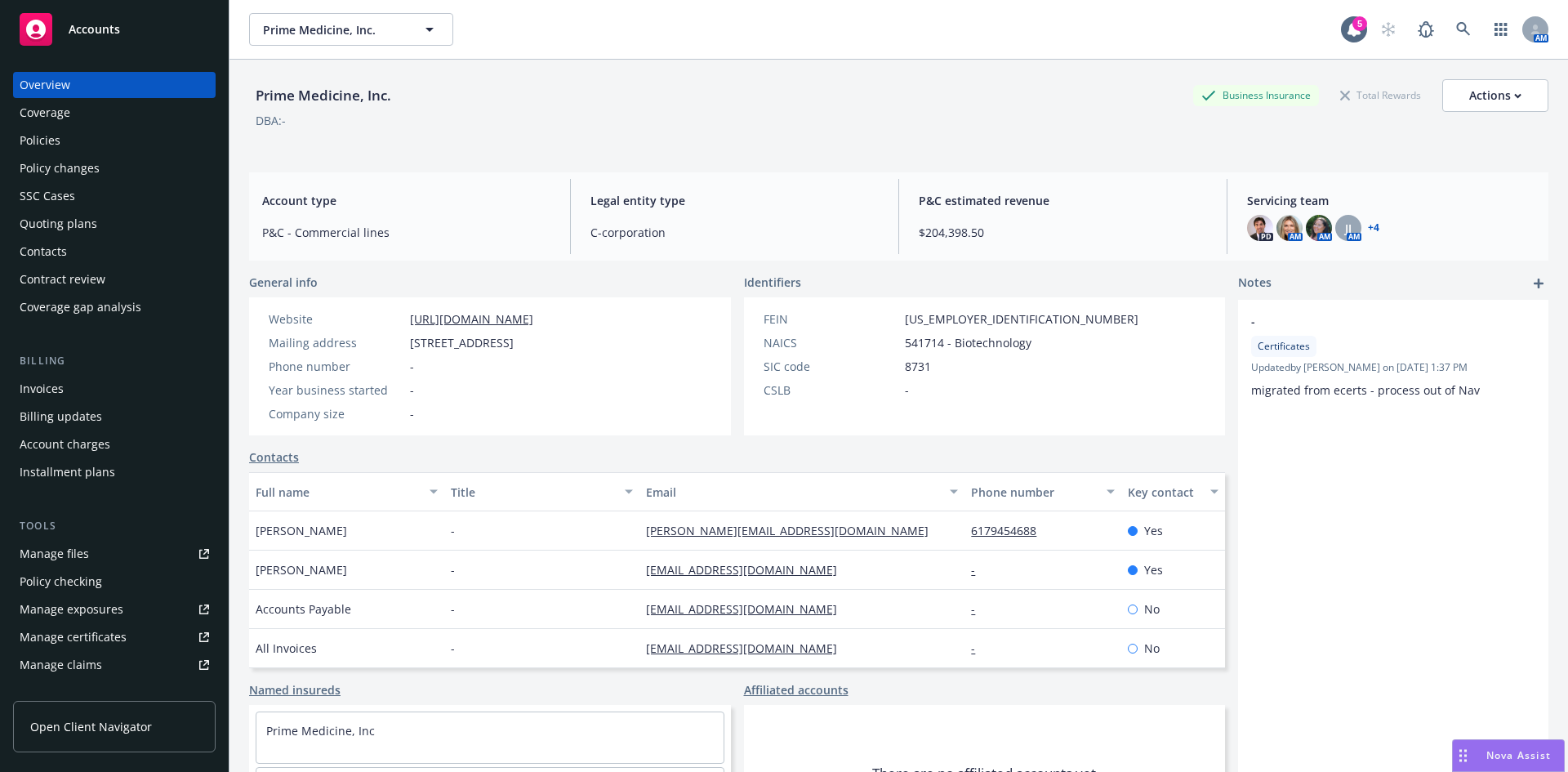
click at [22, 149] on div "Policies" at bounding box center [40, 140] width 41 height 26
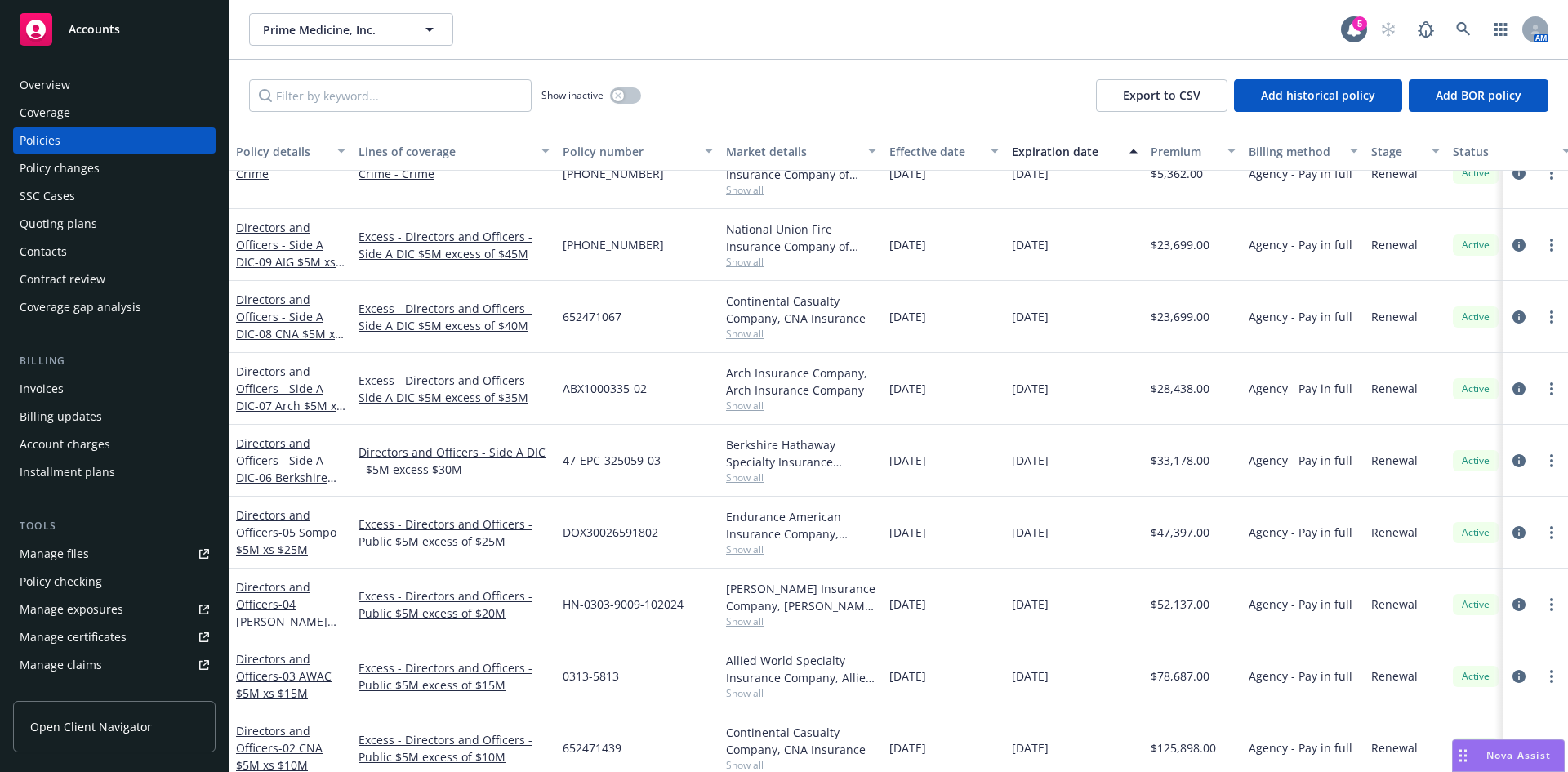
scroll to position [258, 0]
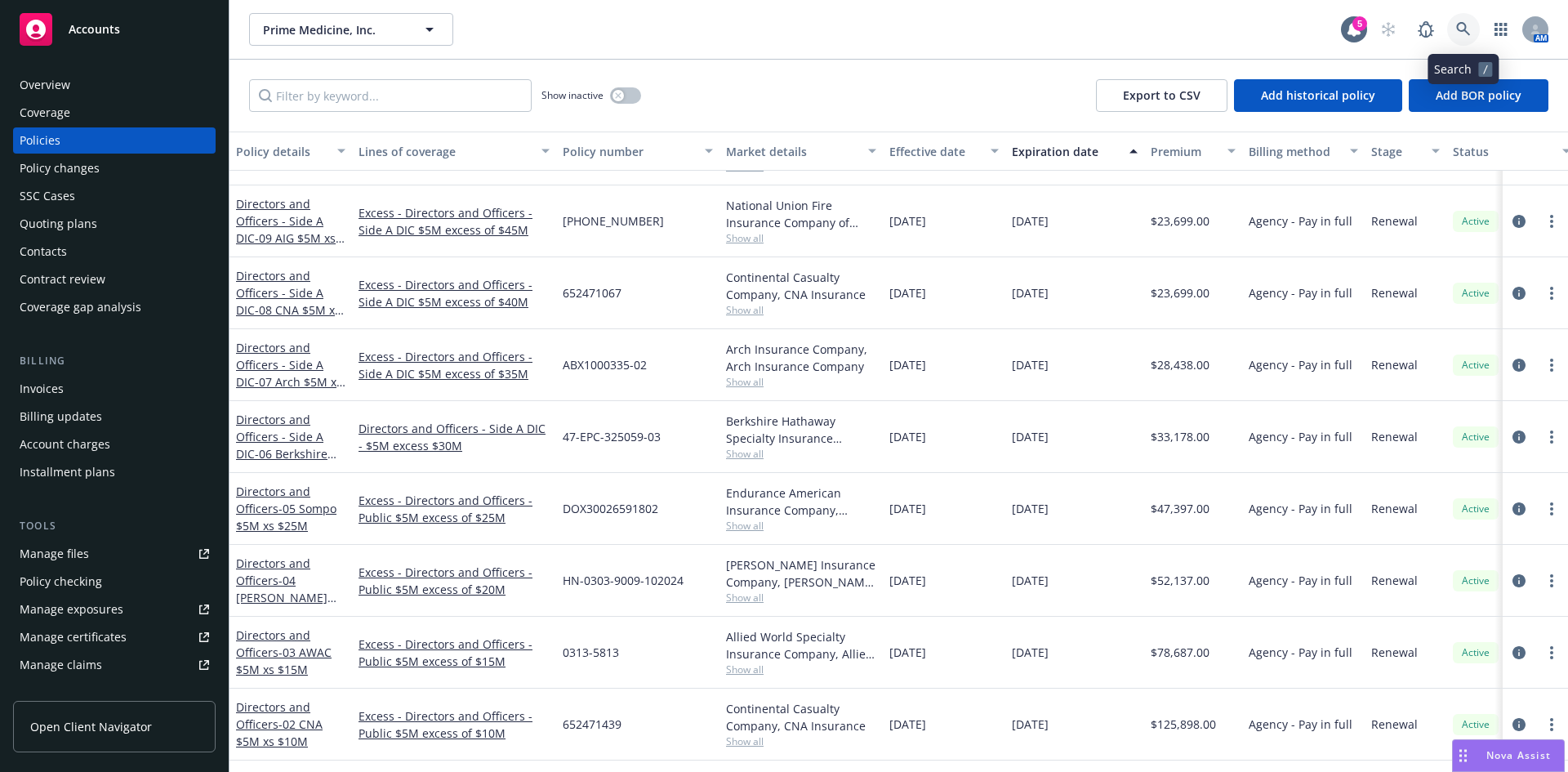
click at [1458, 23] on icon at bounding box center [1463, 29] width 14 height 14
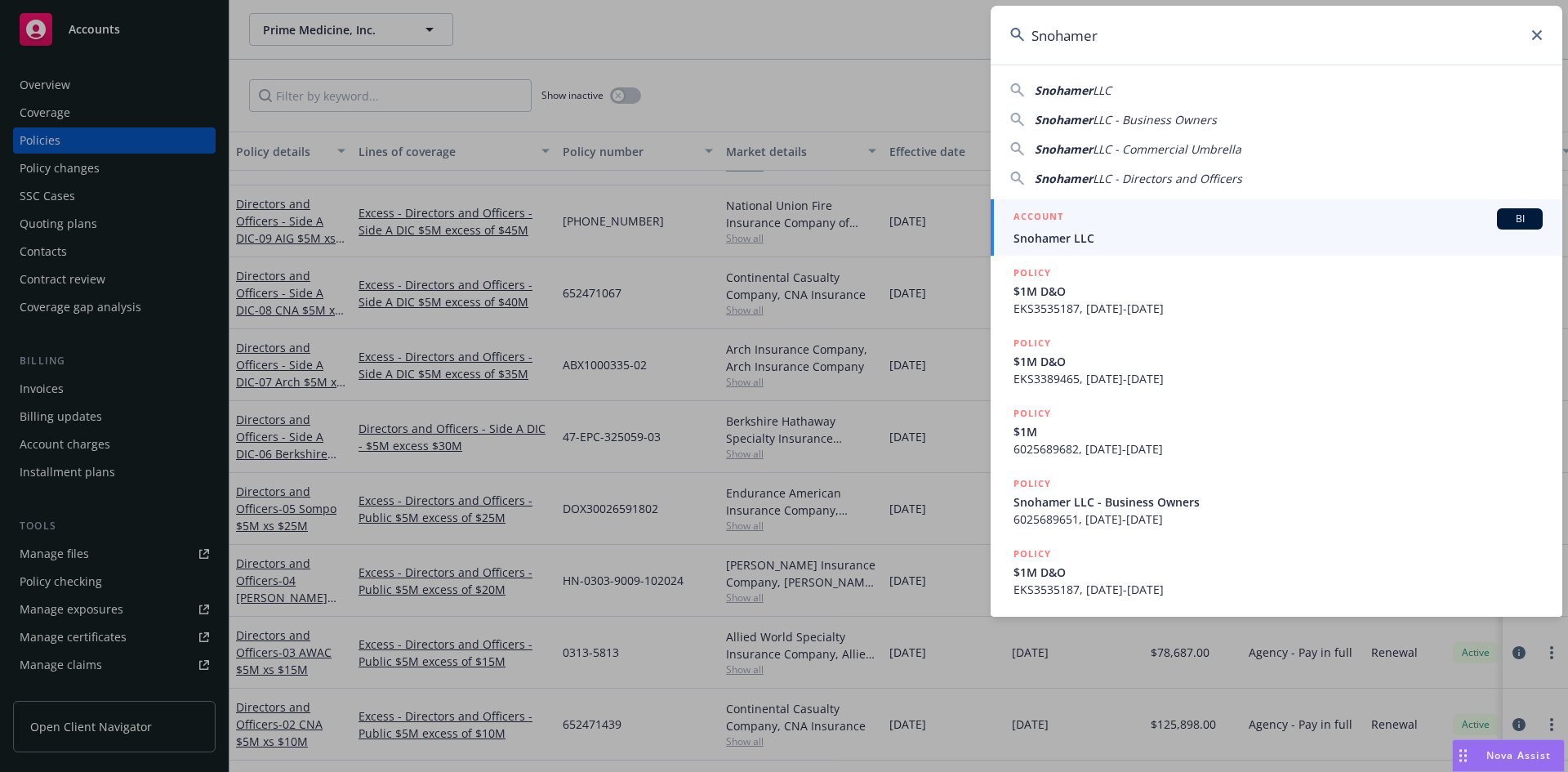
type input "Snohamer"
click at [1073, 226] on div "ACCOUNT BI" at bounding box center [1278, 219] width 529 height 21
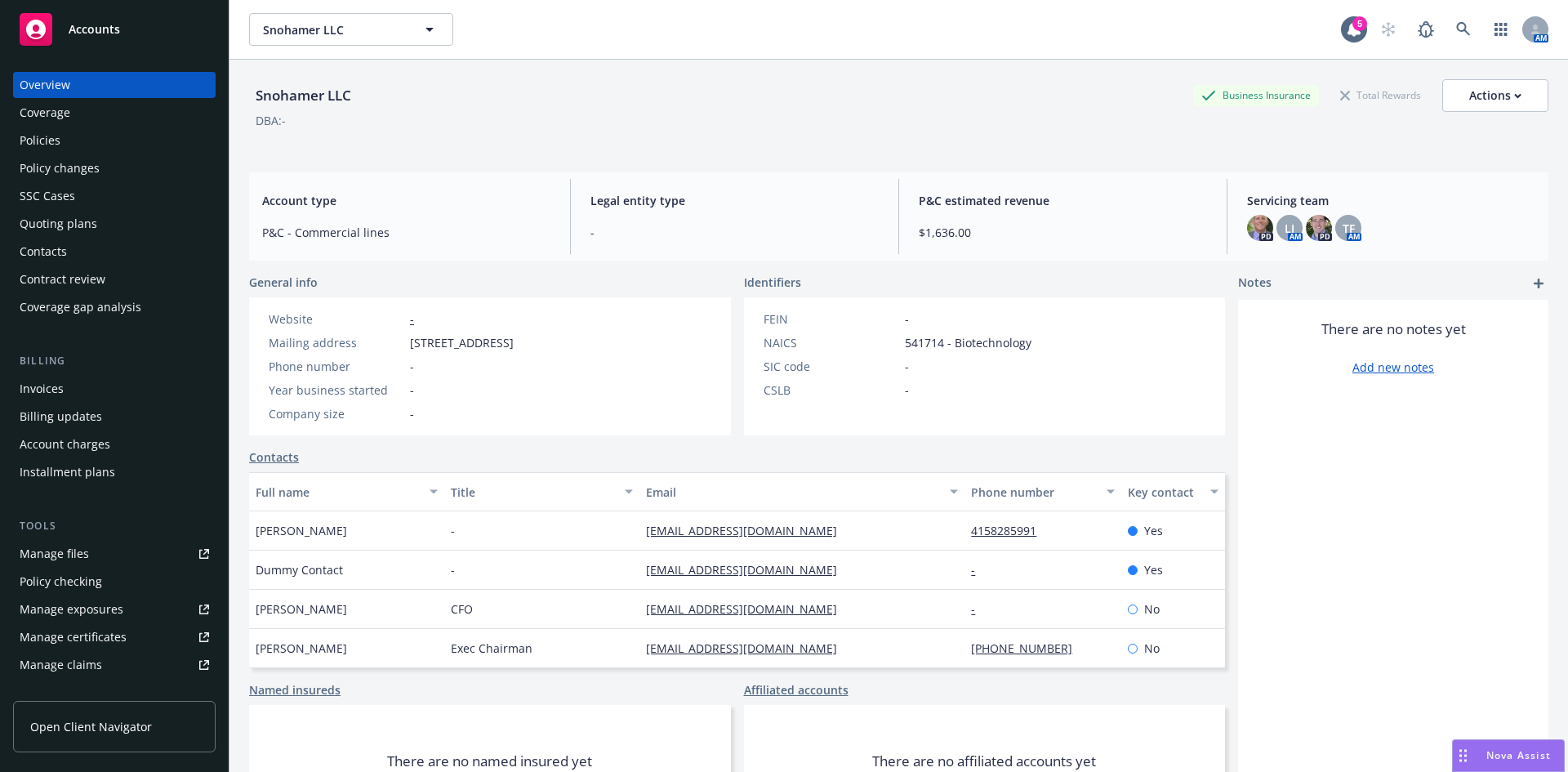
click at [53, 384] on div "Invoices" at bounding box center [42, 389] width 44 height 26
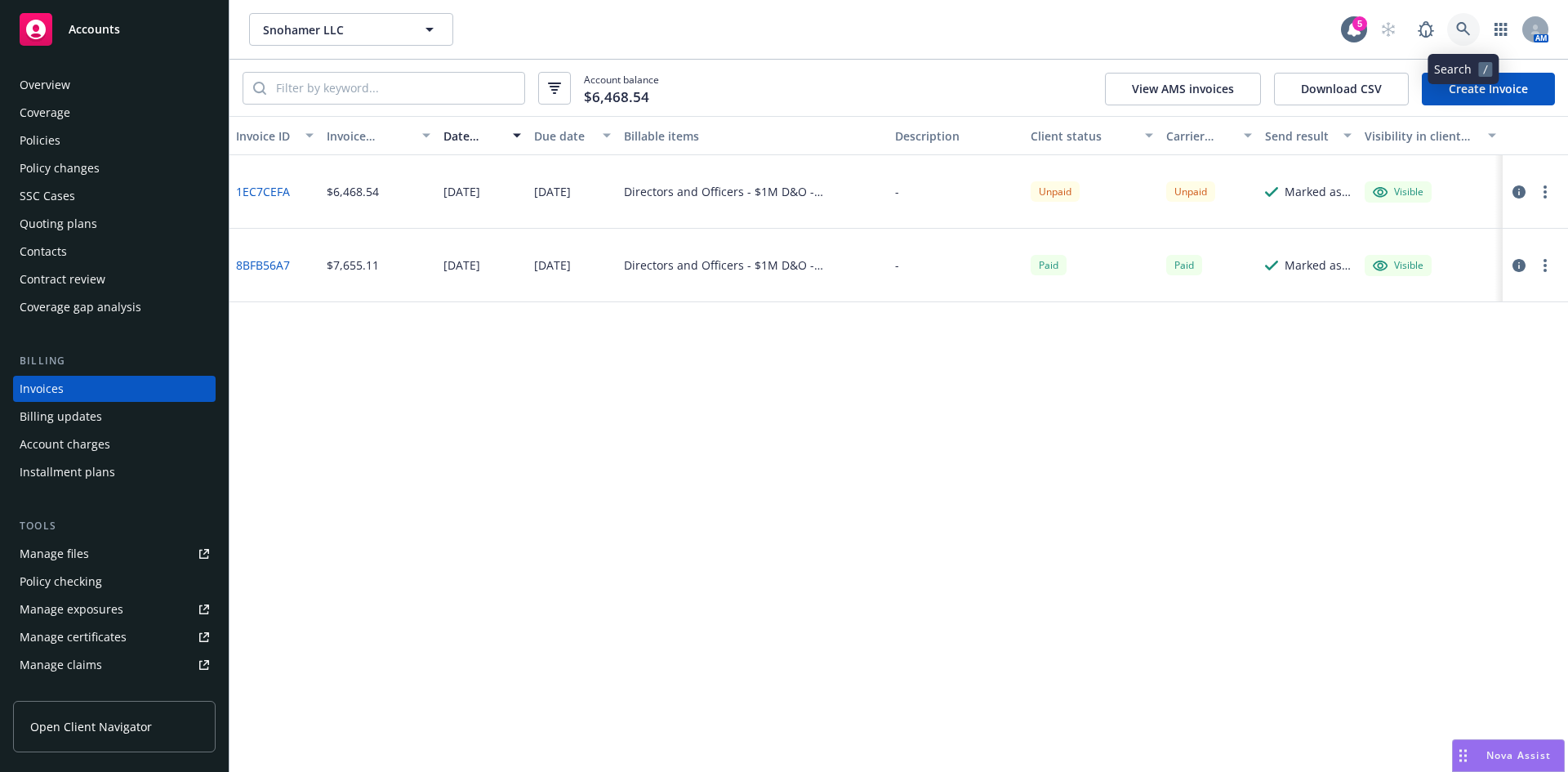
click at [1468, 29] on icon at bounding box center [1463, 29] width 14 height 14
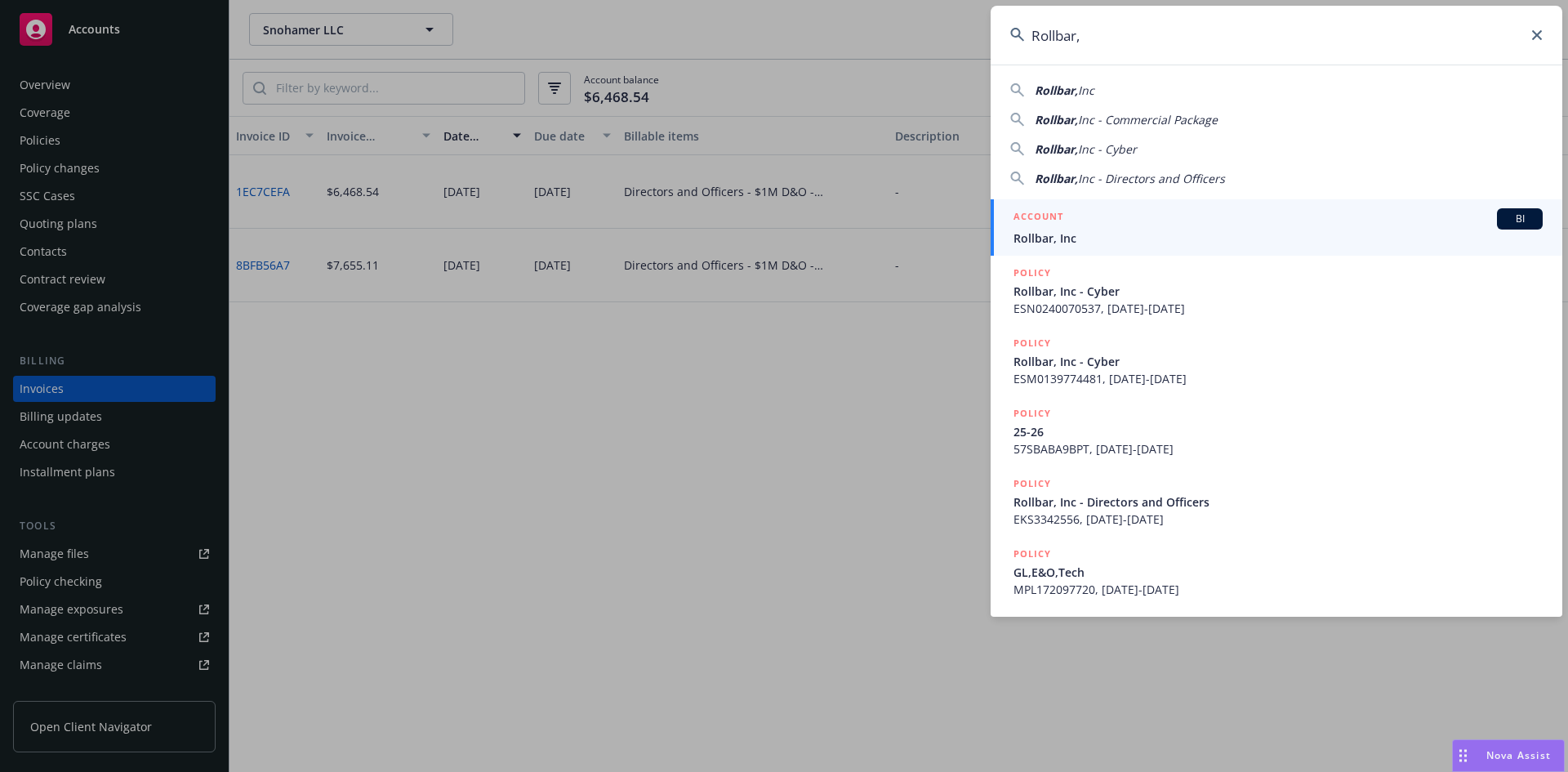
type input "Rollbar,"
click at [1084, 229] on div "ACCOUNT BI" at bounding box center [1278, 219] width 529 height 21
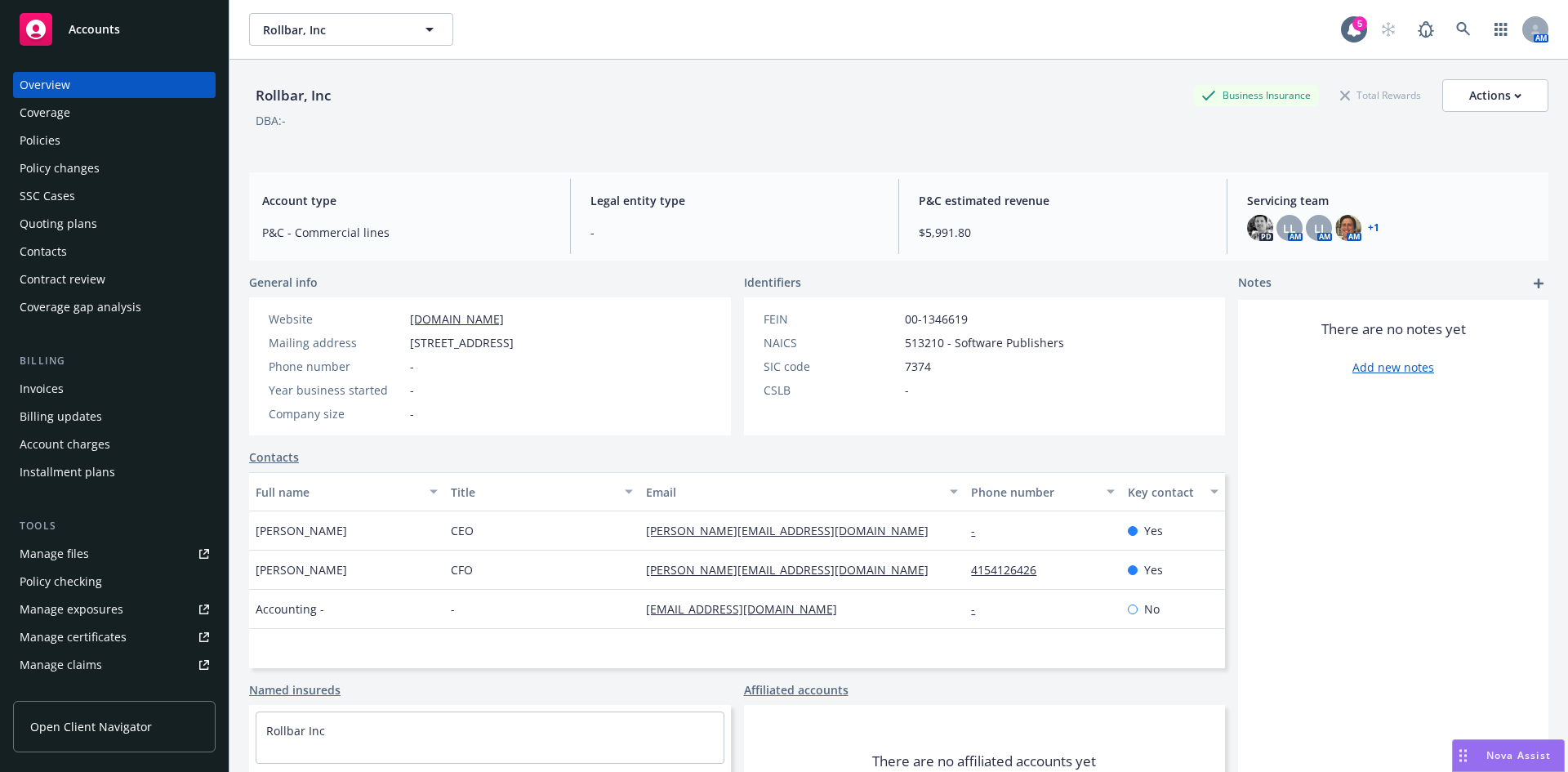
click at [110, 389] on div "Invoices" at bounding box center [114, 389] width 190 height 26
